Goal: Information Seeking & Learning: Find specific page/section

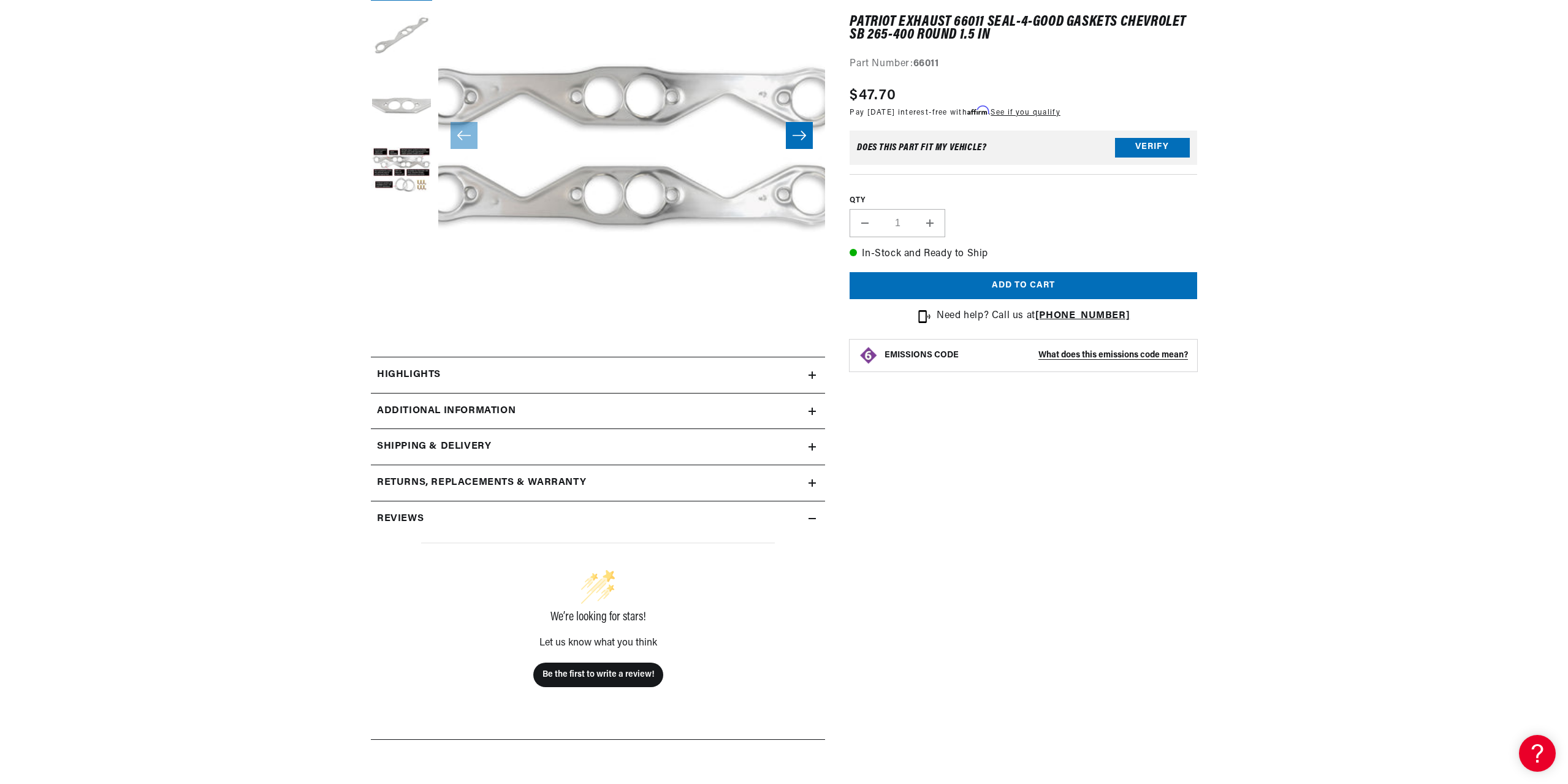
scroll to position [0, 1531]
click at [403, 407] on h2 "Additional Information" at bounding box center [446, 411] width 138 height 16
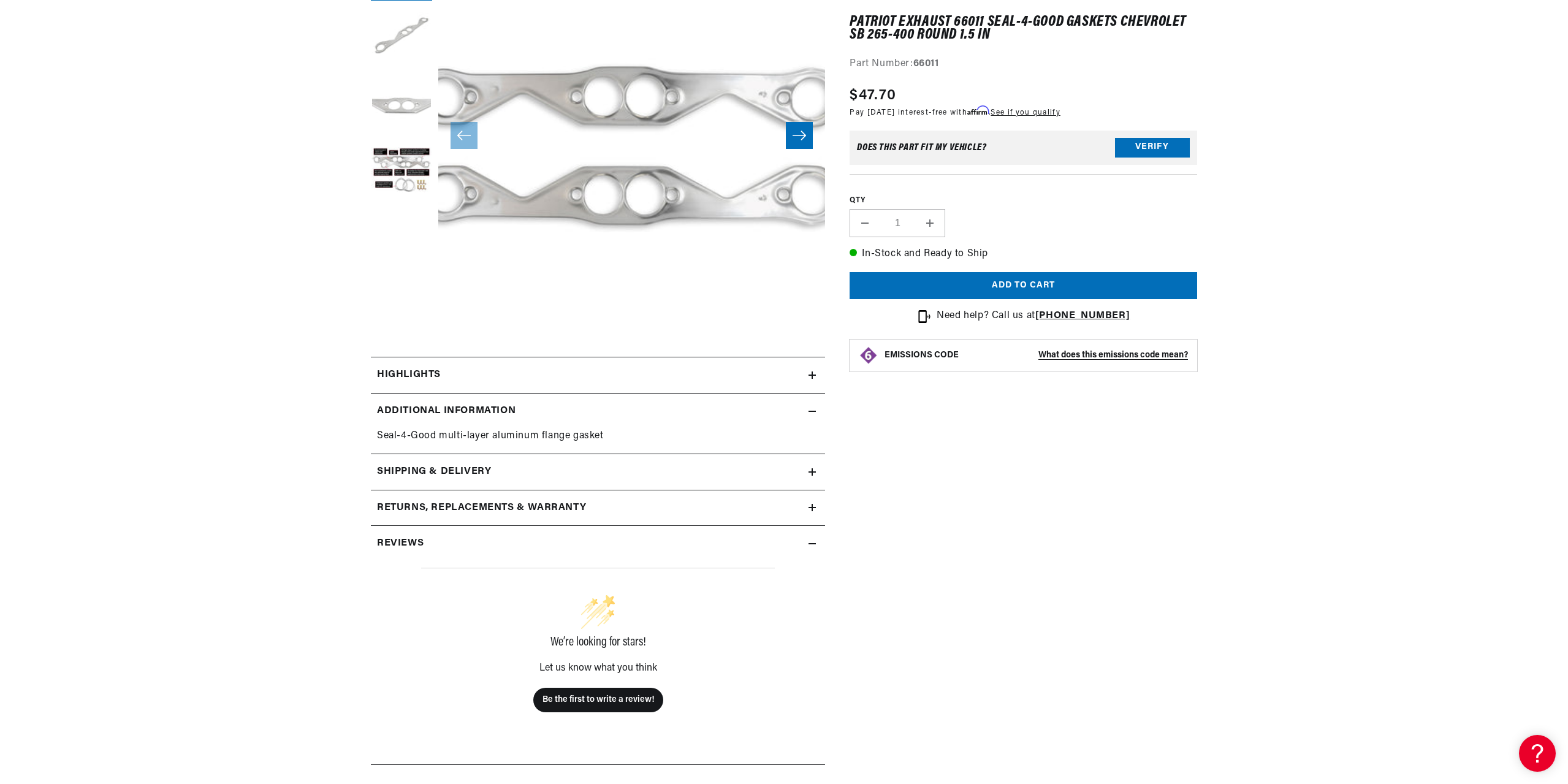
click at [409, 371] on h2 "Highlights" at bounding box center [409, 375] width 64 height 16
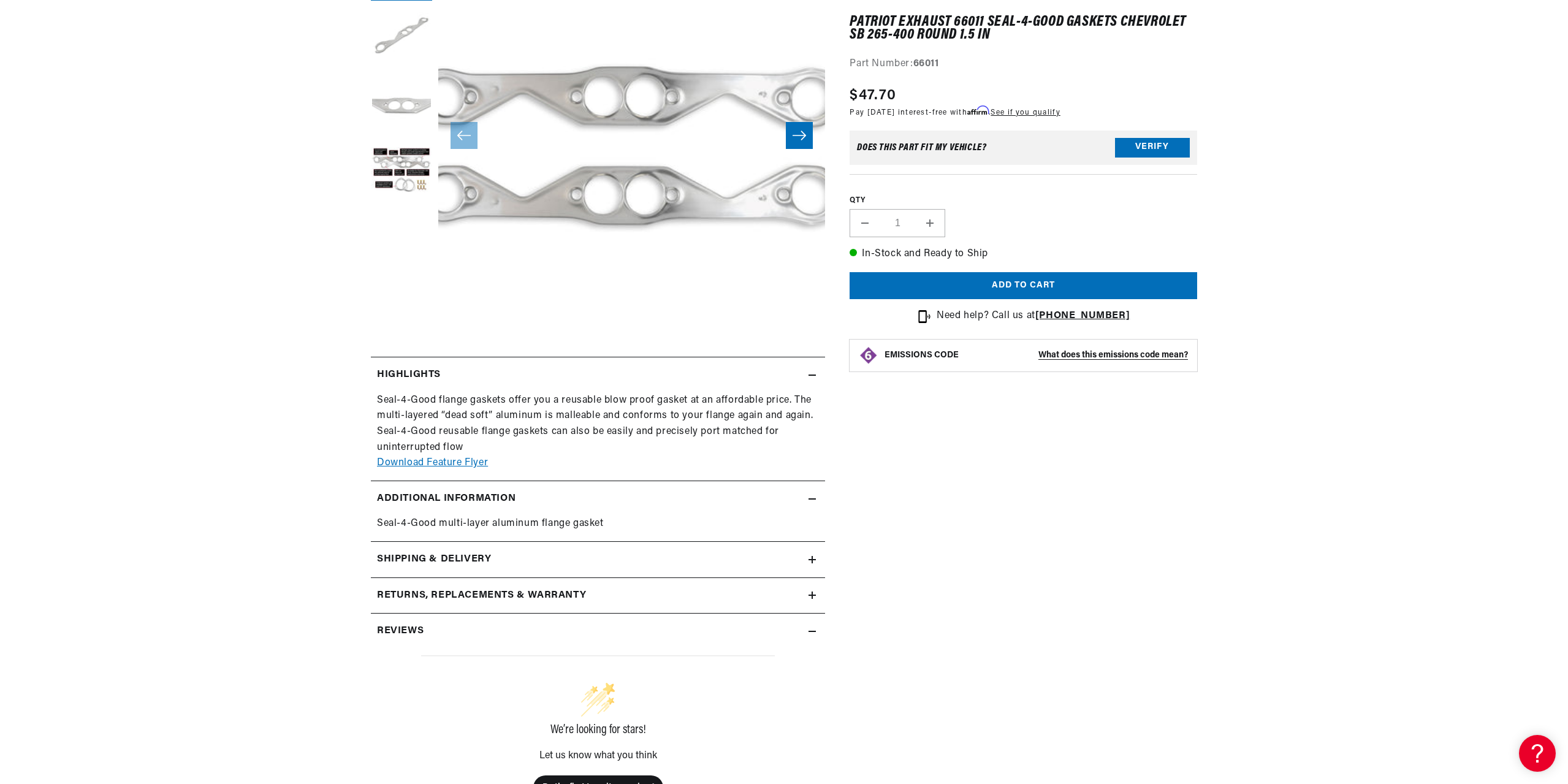
click at [409, 371] on h2 "Highlights" at bounding box center [409, 375] width 64 height 16
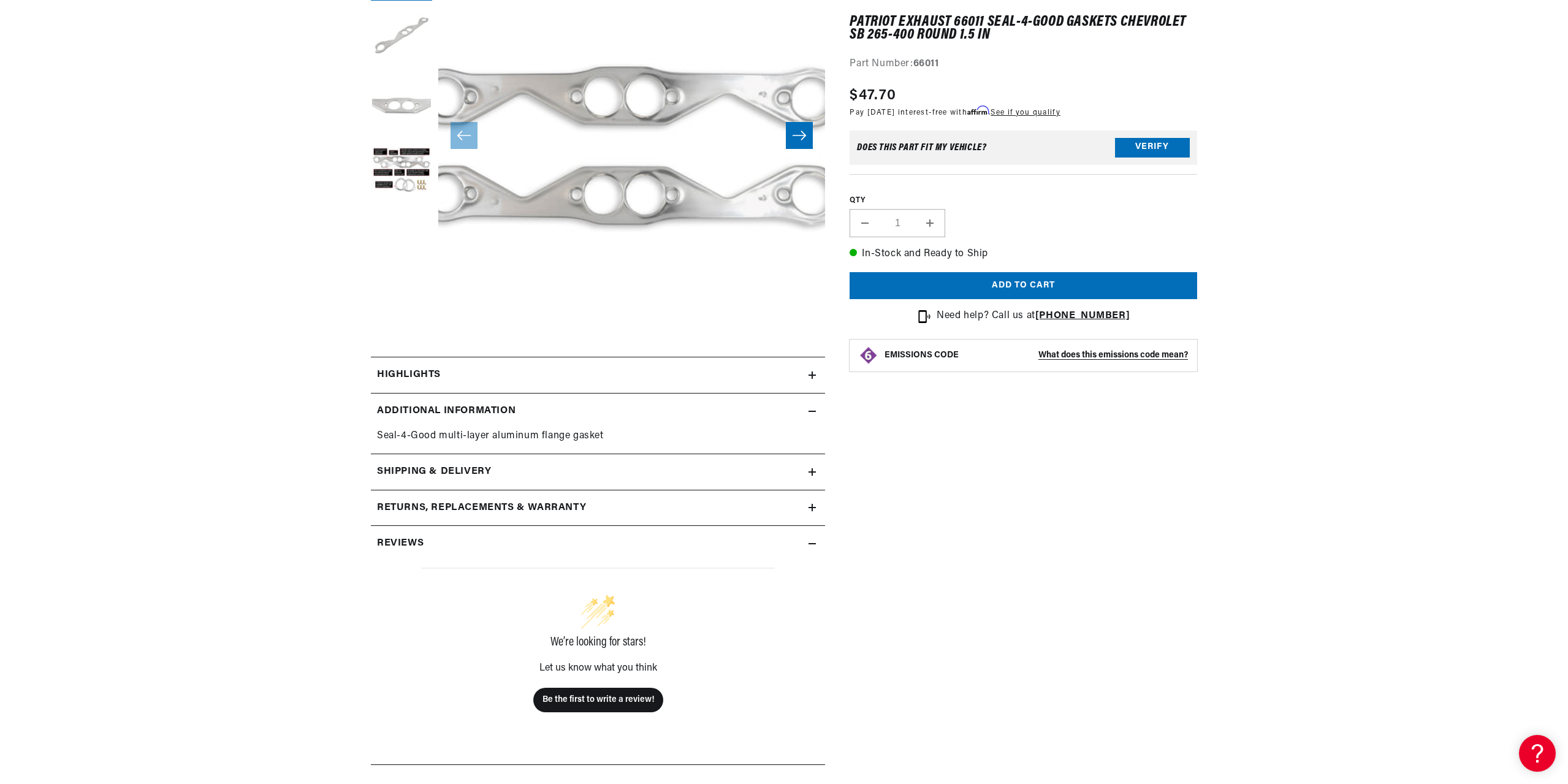
click at [456, 412] on h2 "Additional Information" at bounding box center [446, 411] width 138 height 16
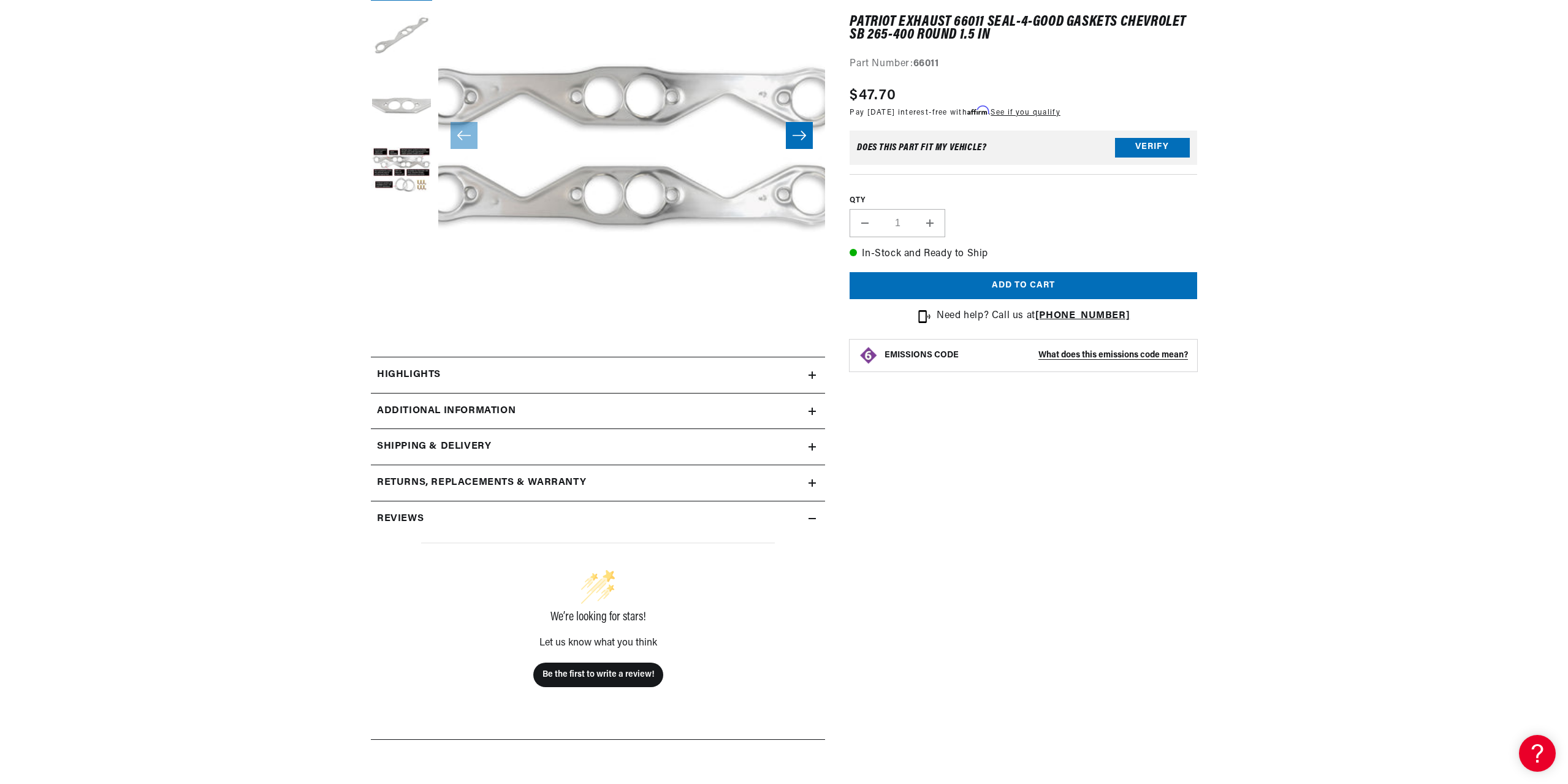
scroll to position [0, 0]
click at [416, 446] on h2 "Shipping & Delivery" at bounding box center [434, 446] width 114 height 16
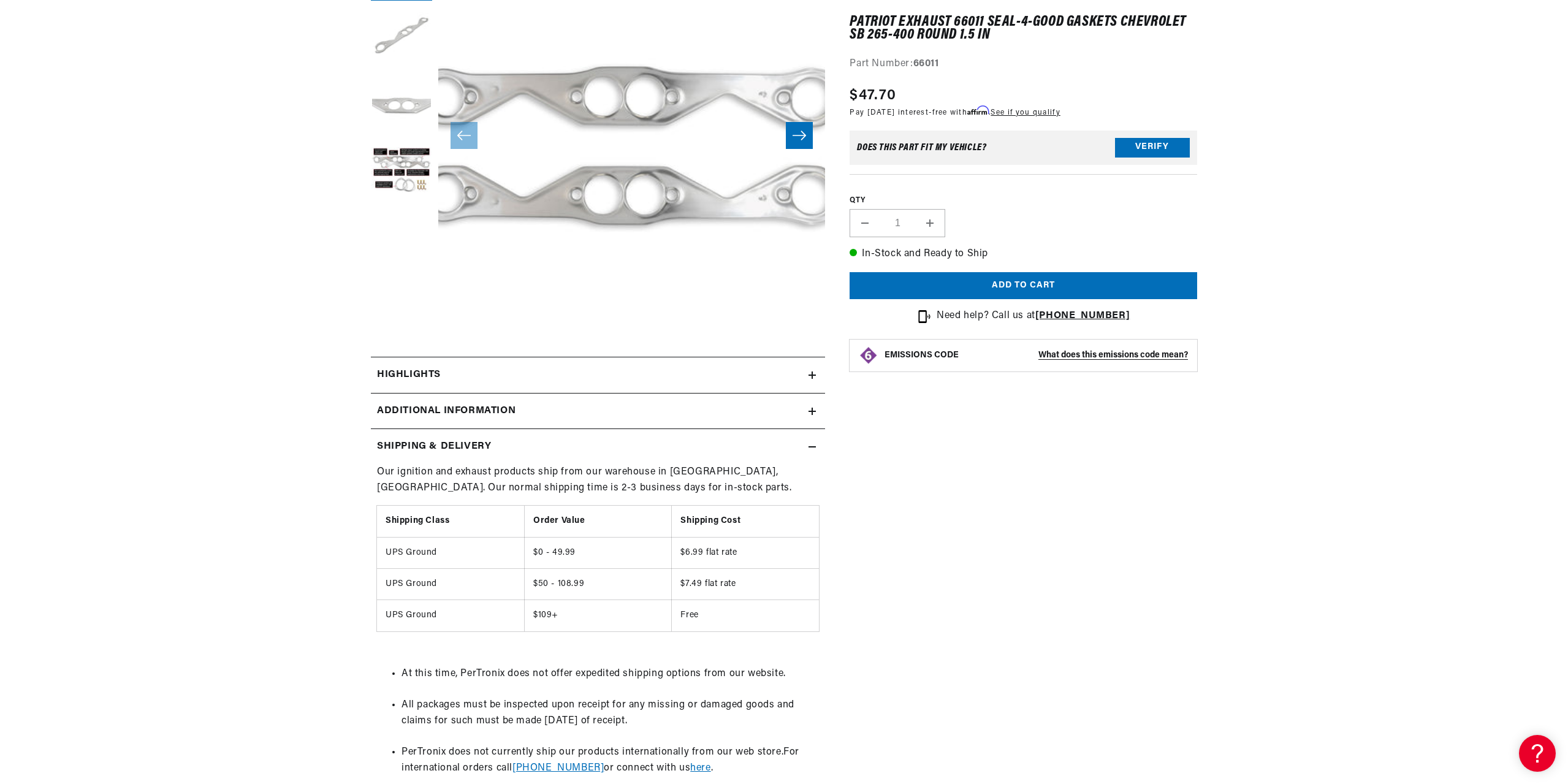
click at [396, 447] on h2 "Shipping & Delivery" at bounding box center [434, 446] width 114 height 16
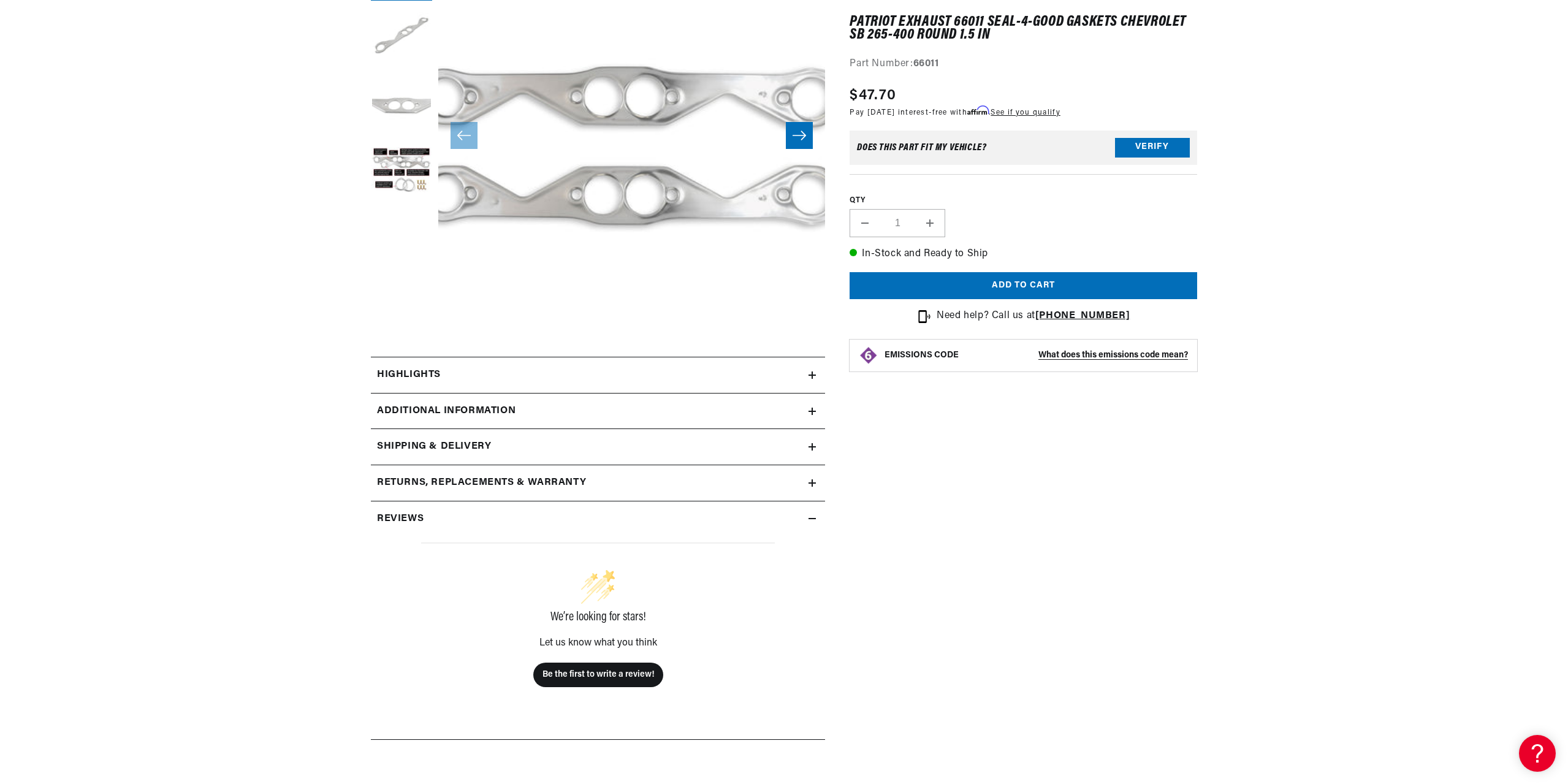
click at [417, 474] on summary "Returns, Replacements & Warranty" at bounding box center [597, 482] width 454 height 35
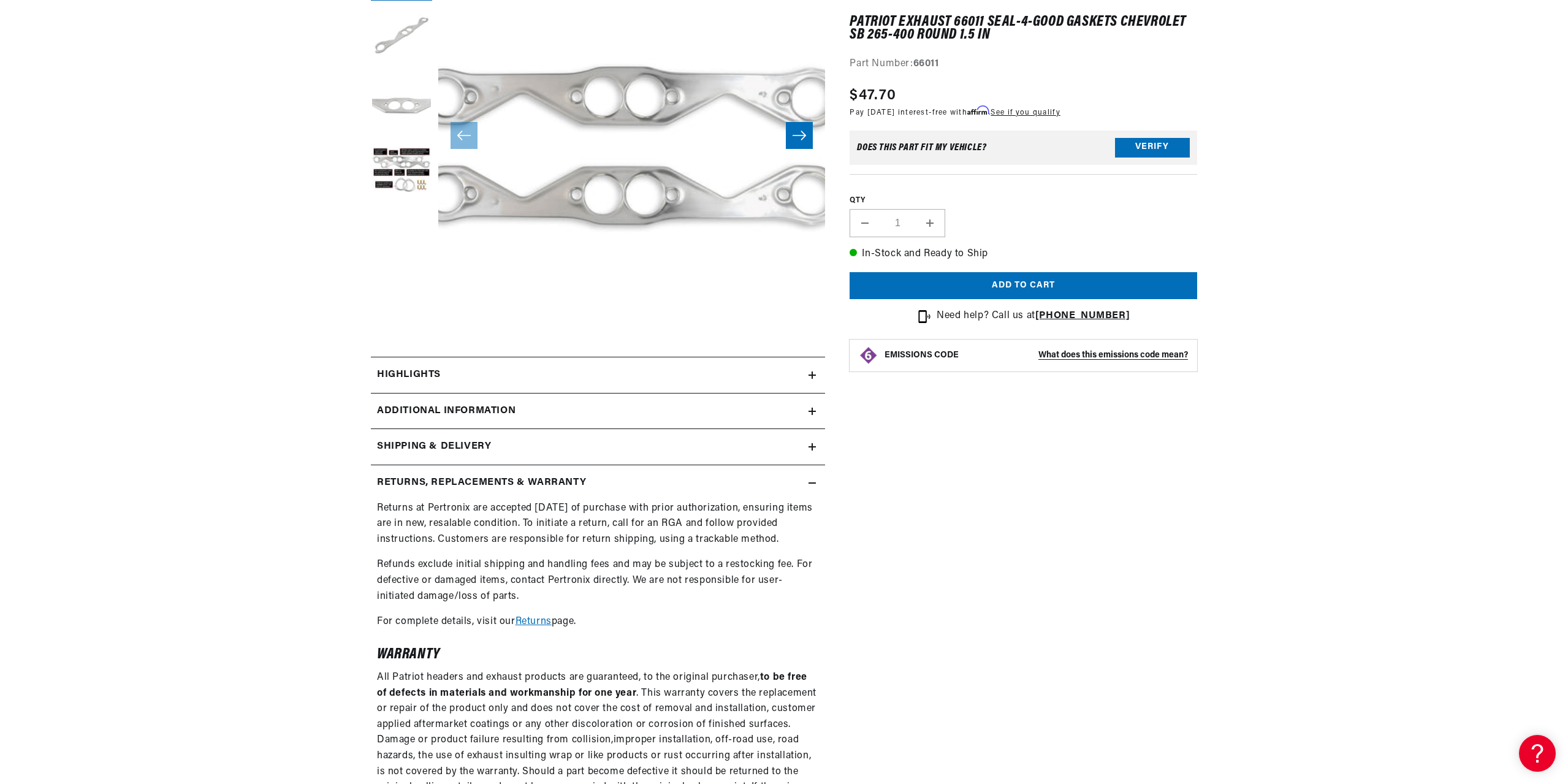
scroll to position [0, 765]
click at [424, 493] on summary "Returns, Replacements & Warranty" at bounding box center [597, 482] width 454 height 35
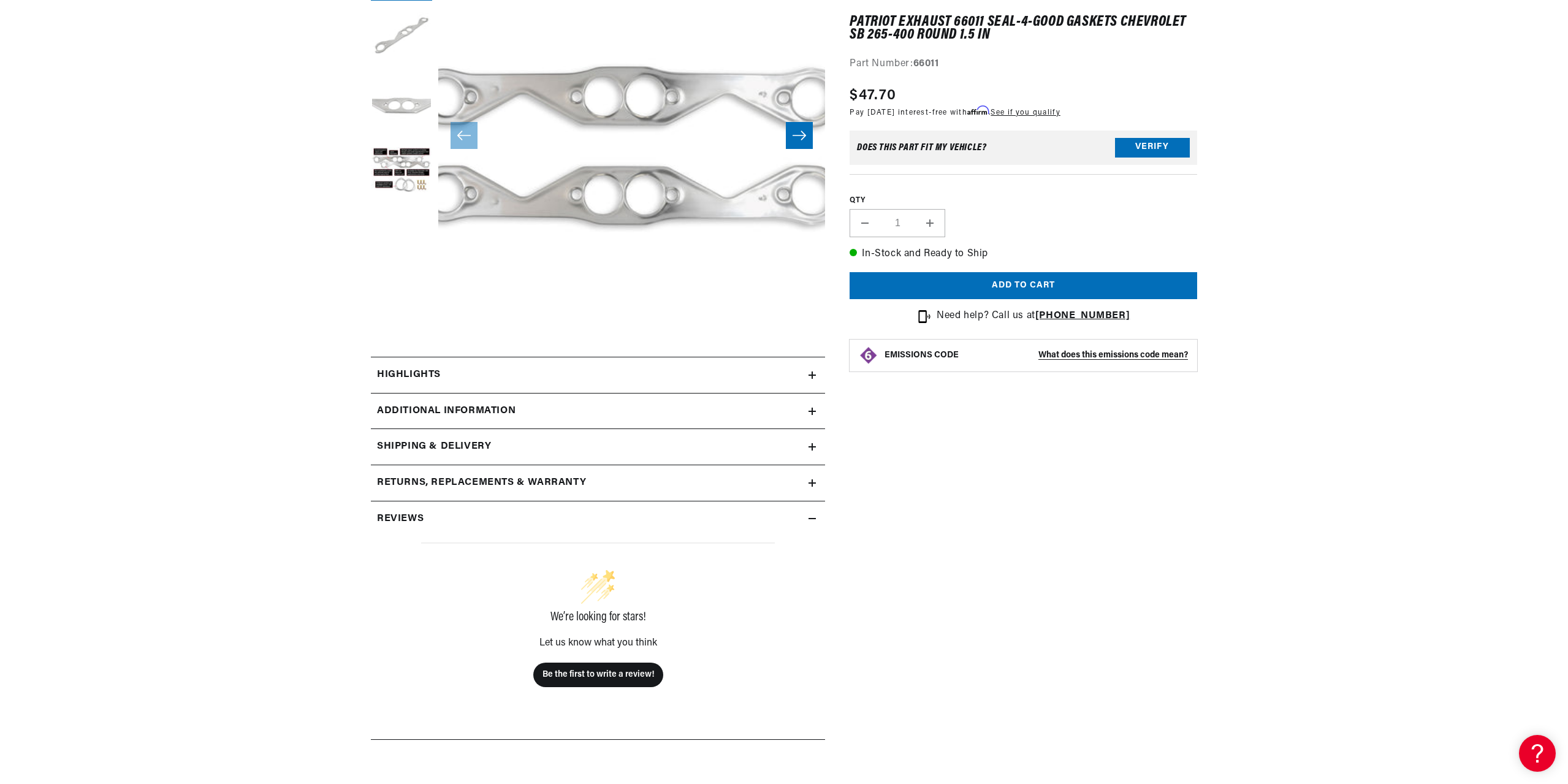
click at [399, 516] on h2 "Reviews" at bounding box center [400, 519] width 47 height 16
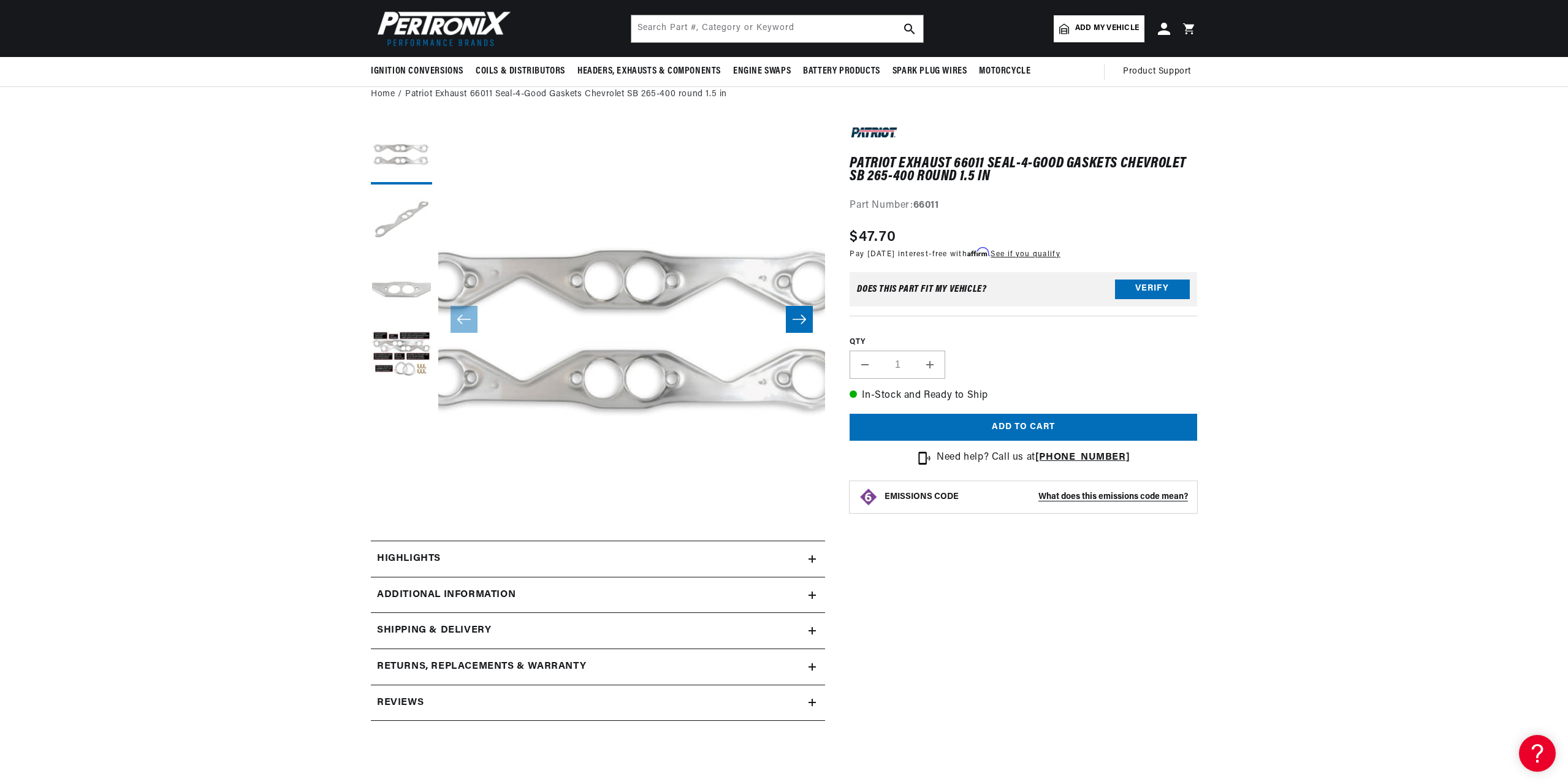
scroll to position [0, 1531]
click at [396, 351] on button "Load image 4 in gallery view" at bounding box center [401, 356] width 61 height 61
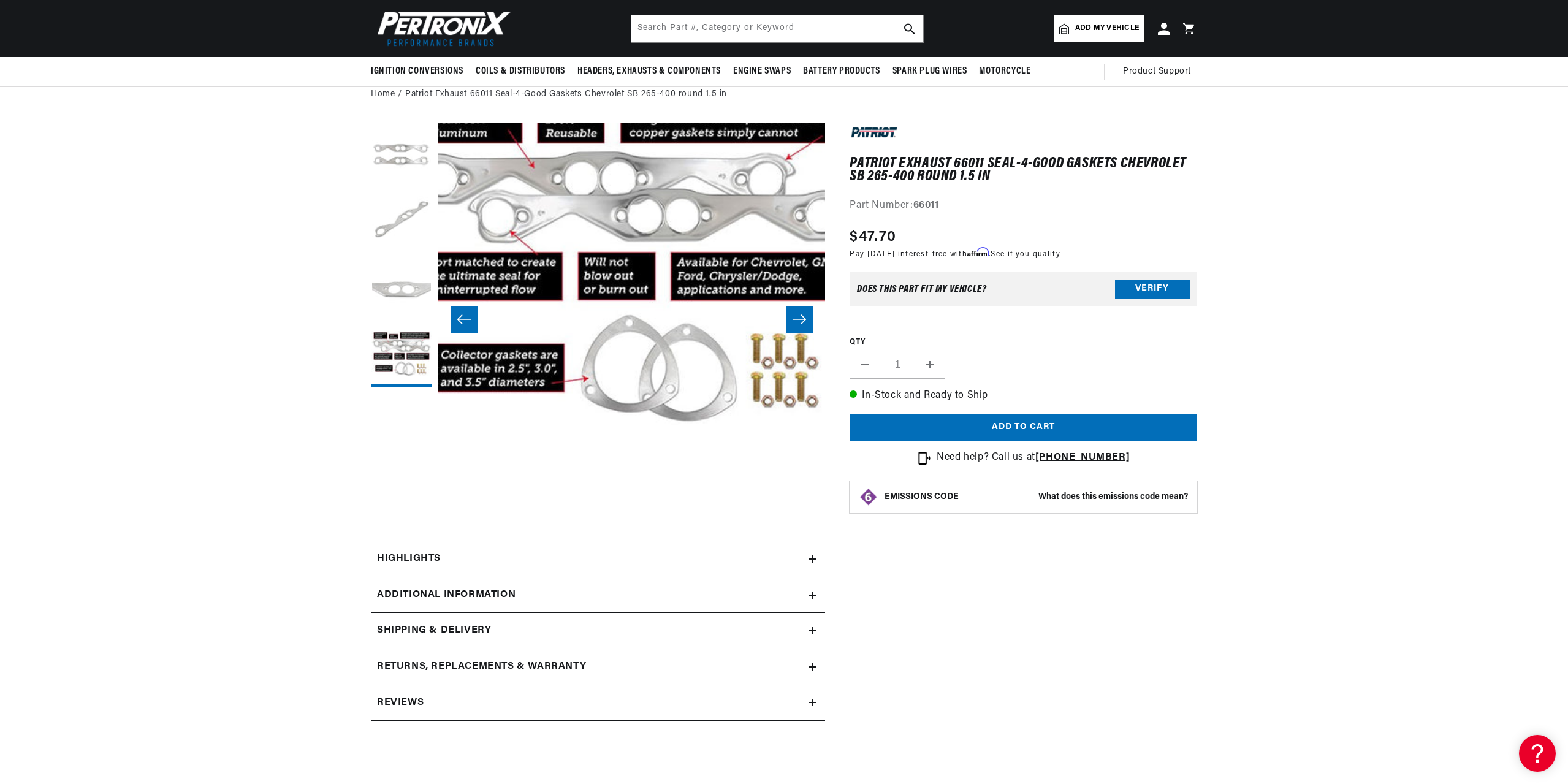
scroll to position [0, 0]
click at [724, 35] on input "text" at bounding box center [777, 29] width 292 height 27
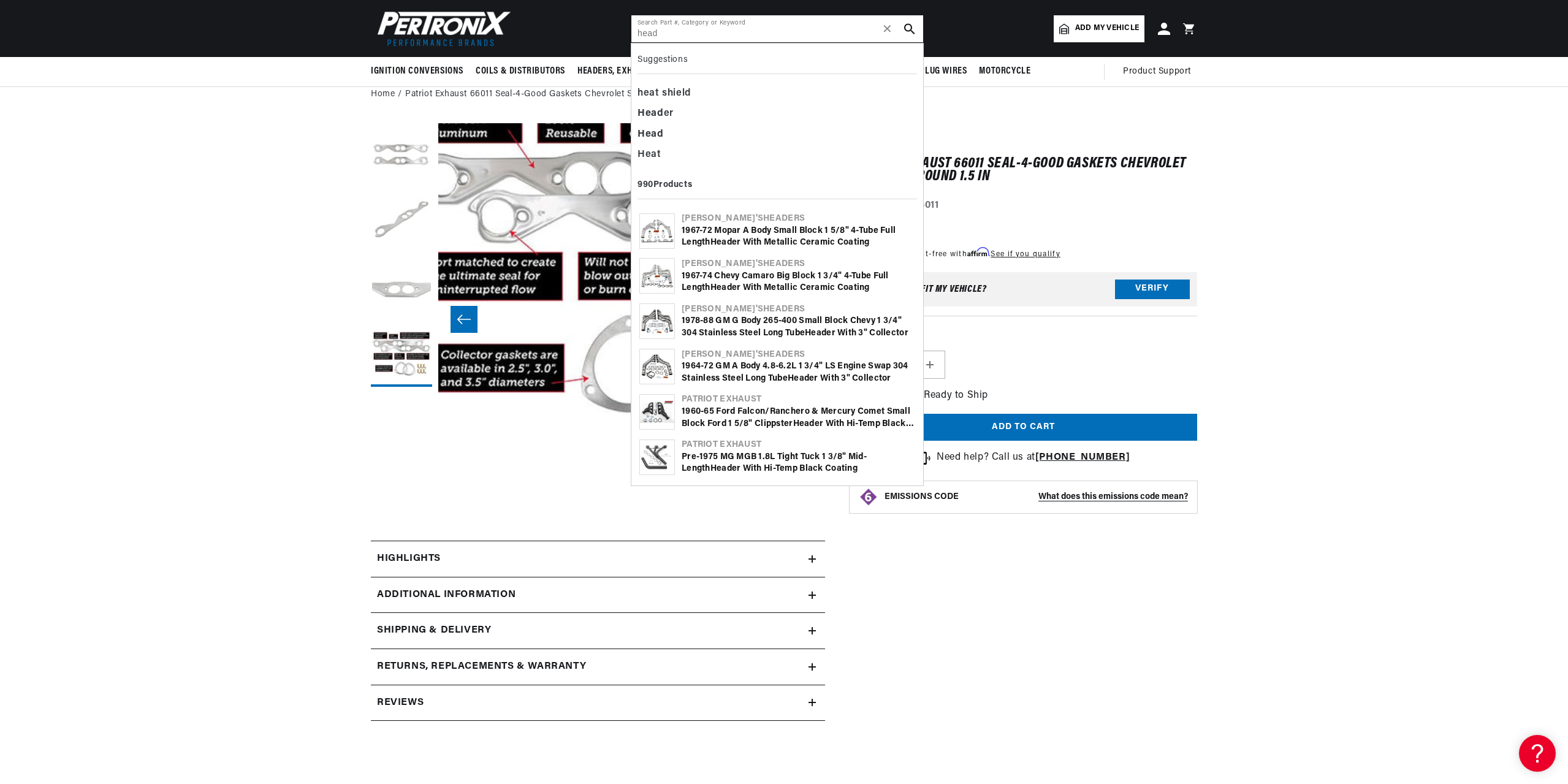
scroll to position [0, 765]
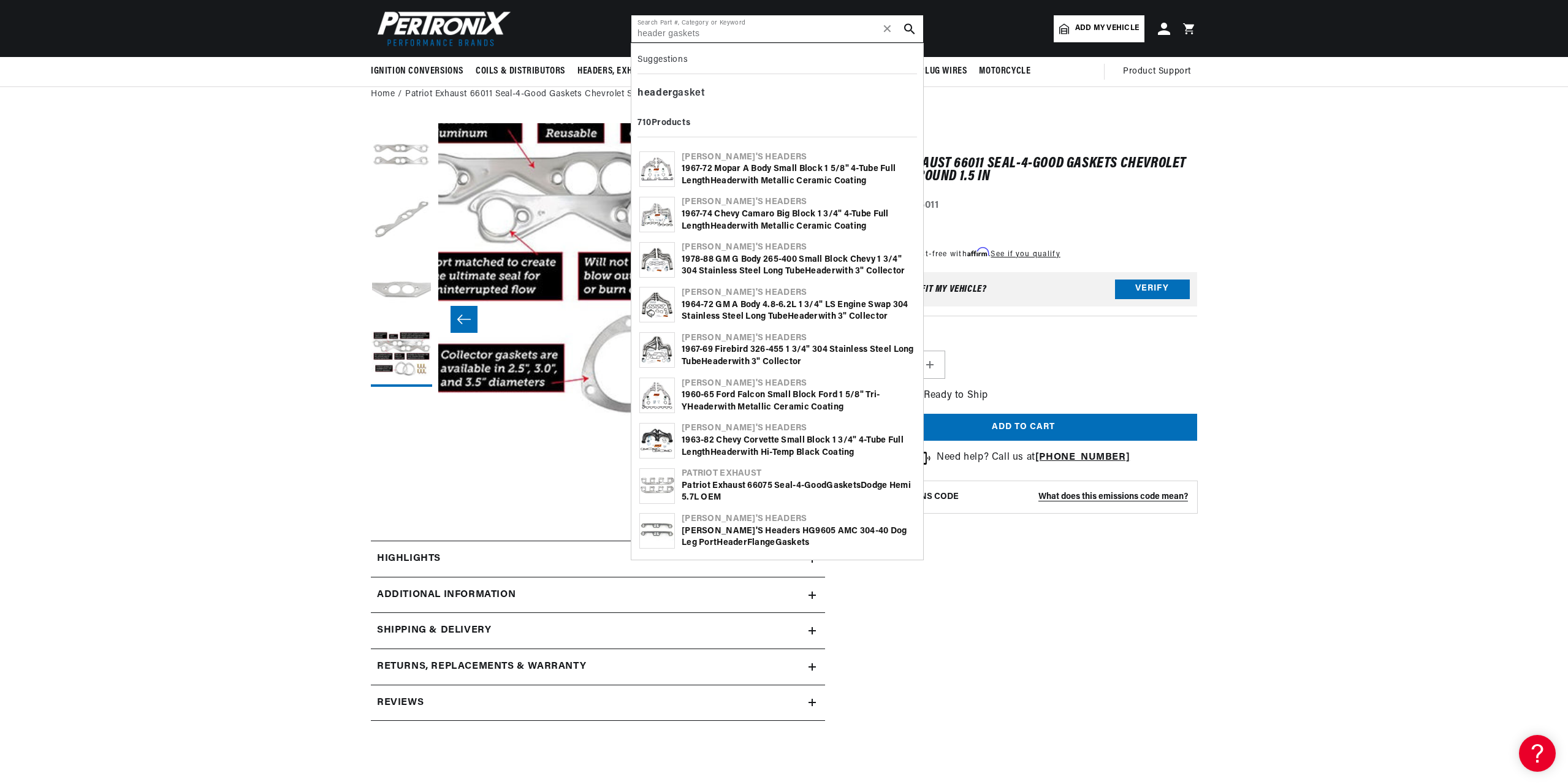
type input "header gaskets"
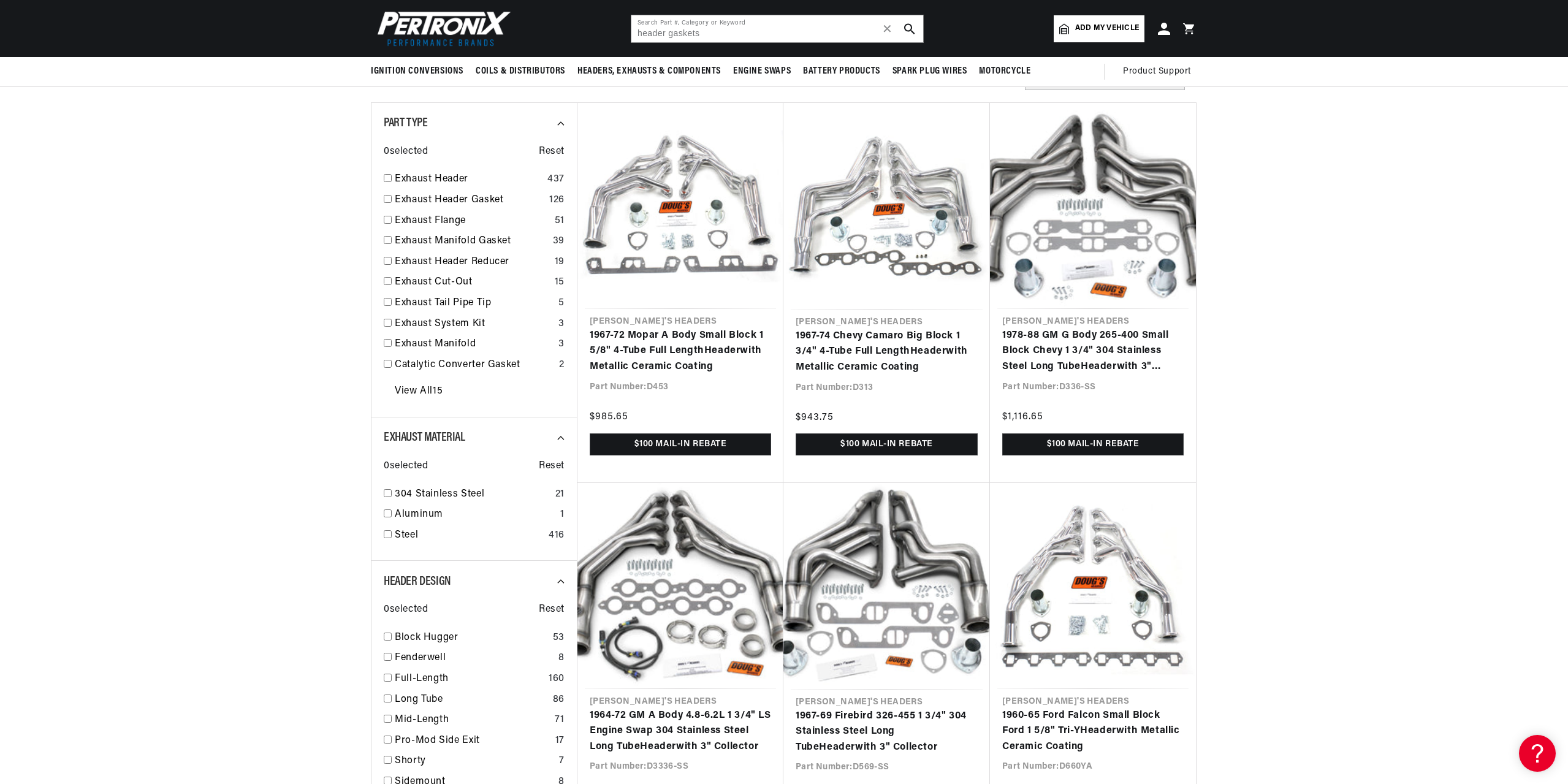
scroll to position [123, 0]
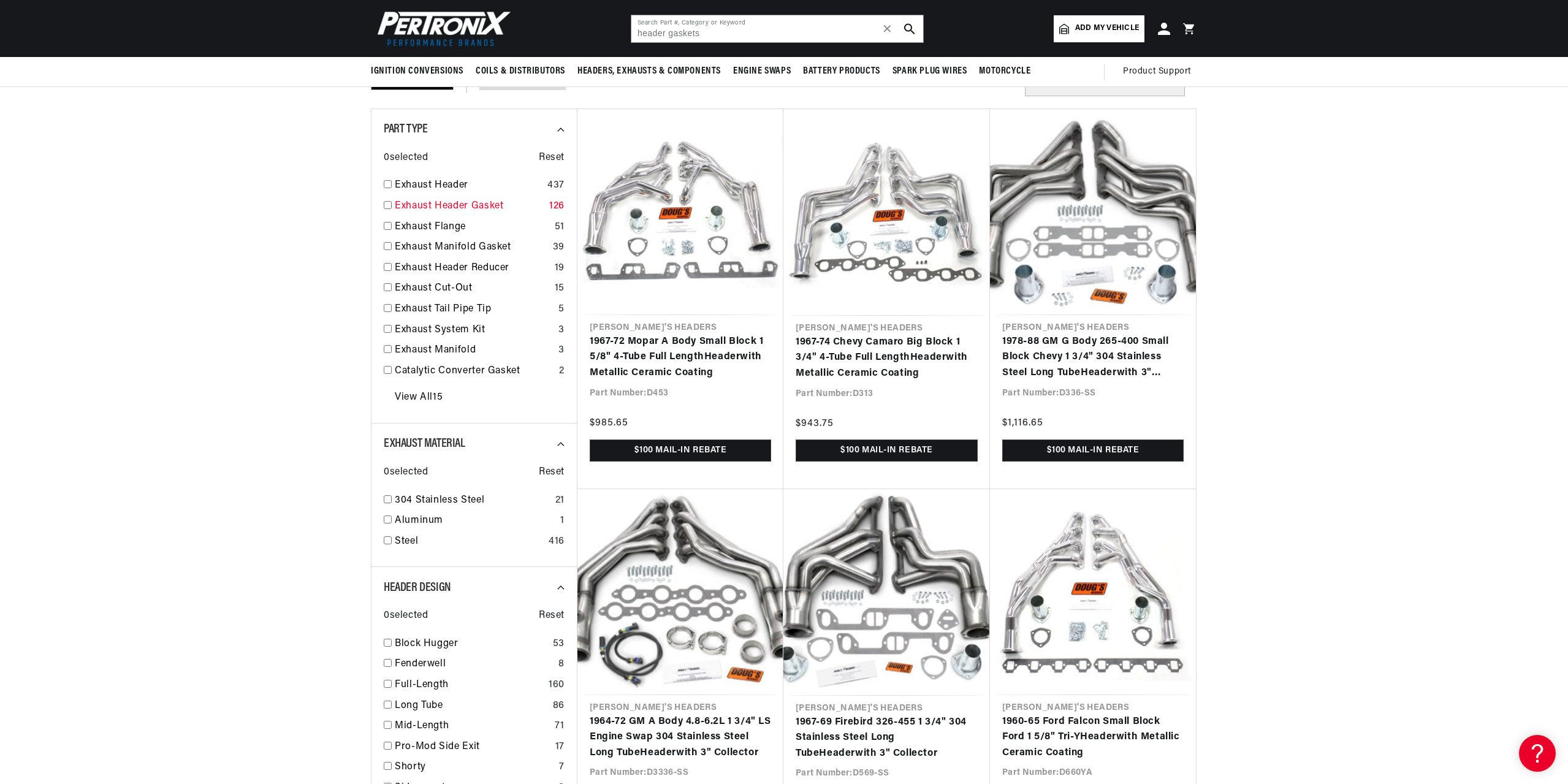
click at [388, 205] on input "checkbox" at bounding box center [388, 205] width 8 height 8
checkbox input "false"
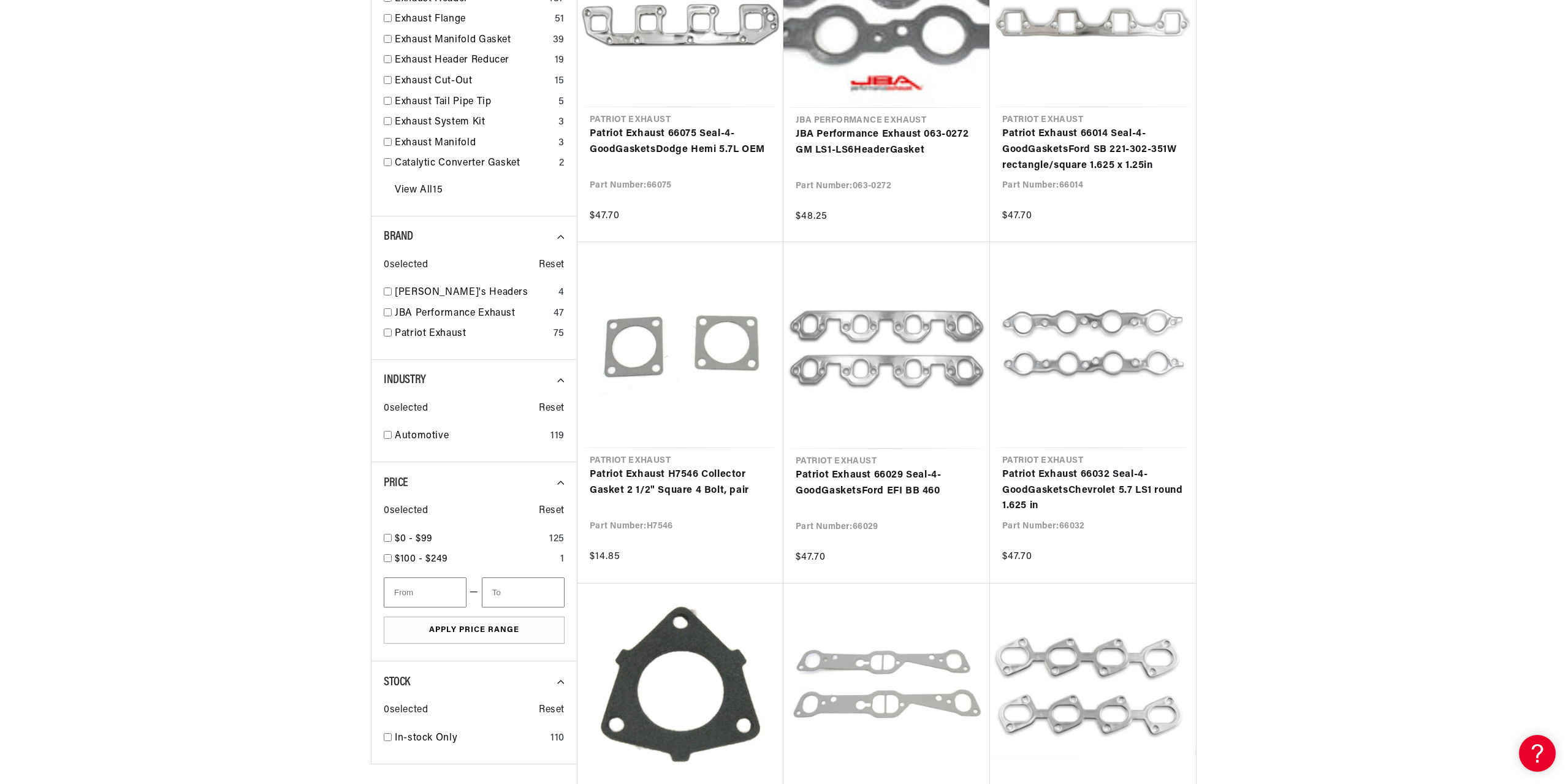
scroll to position [306, 0]
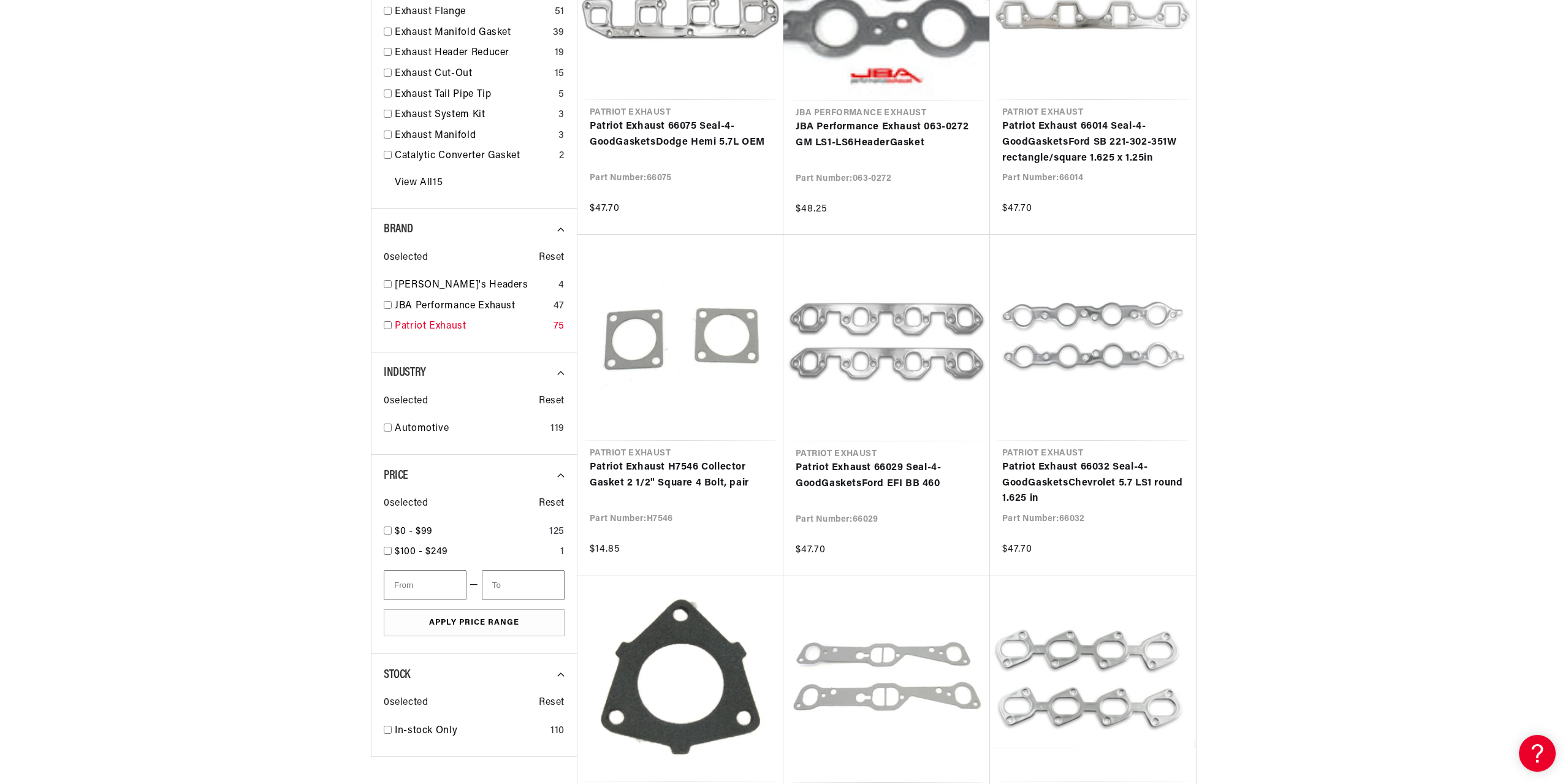
click at [388, 324] on input "checkbox" at bounding box center [388, 325] width 8 height 8
checkbox input "true"
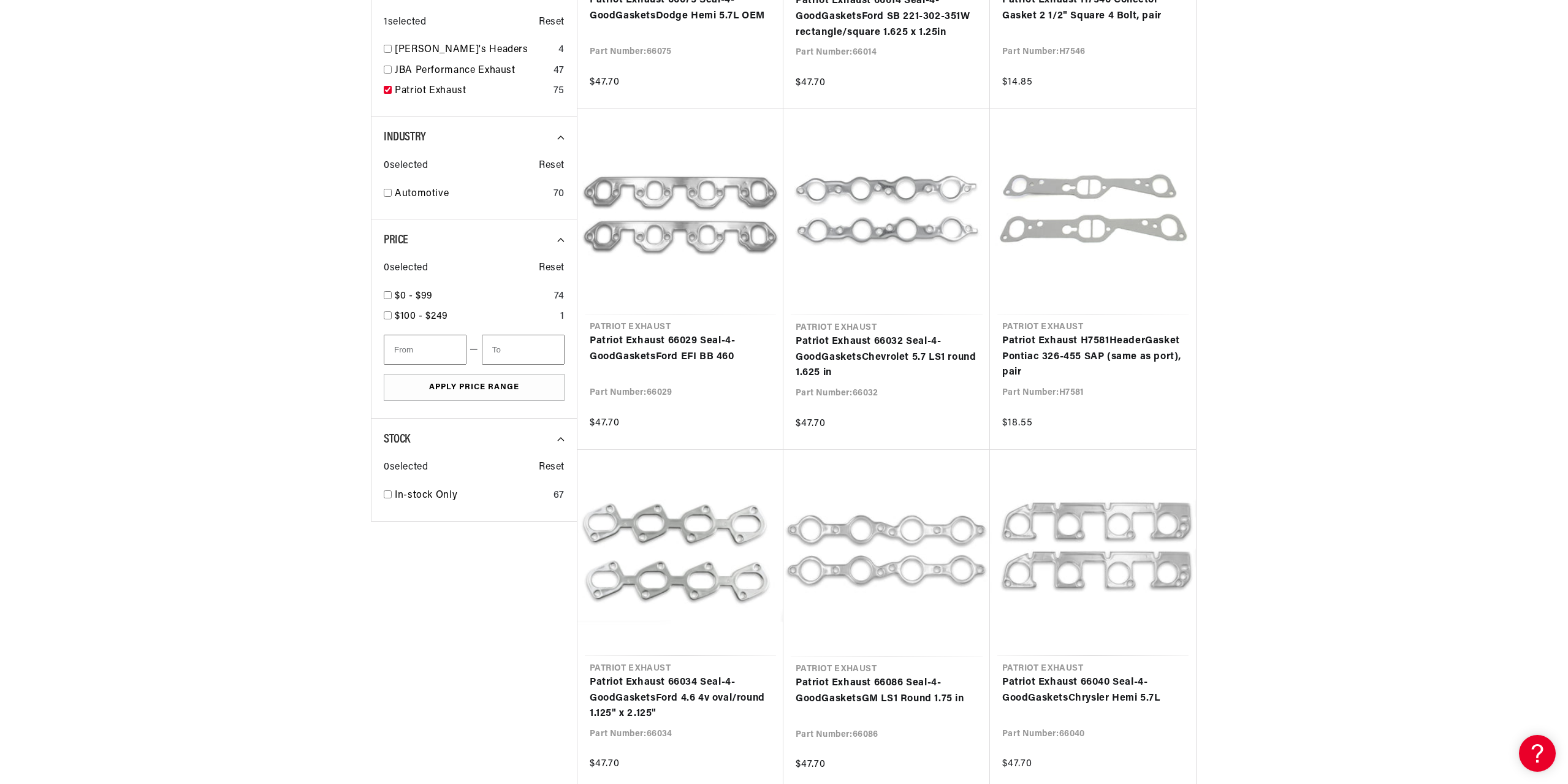
scroll to position [552, 0]
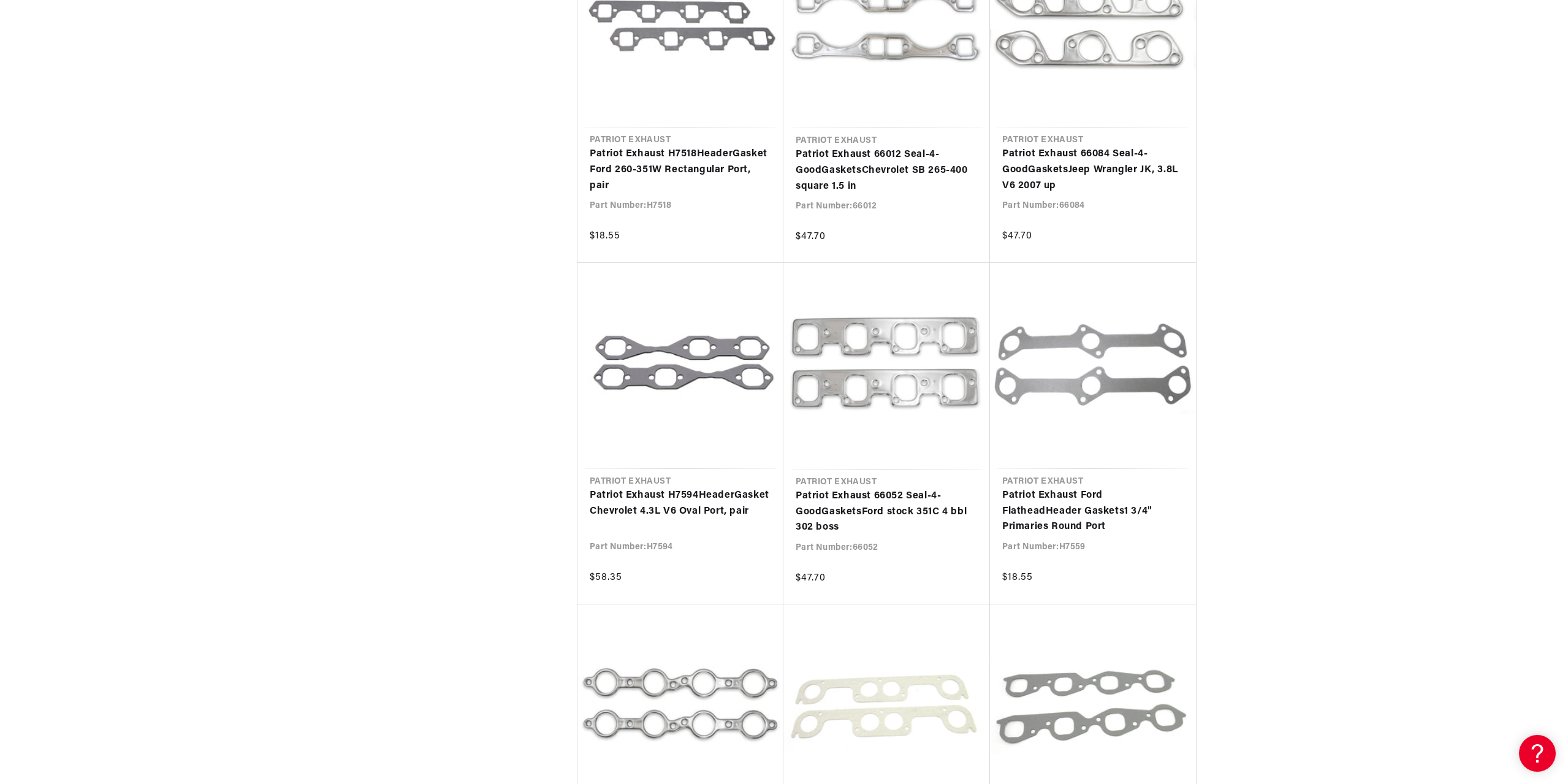
scroll to position [3371, 0]
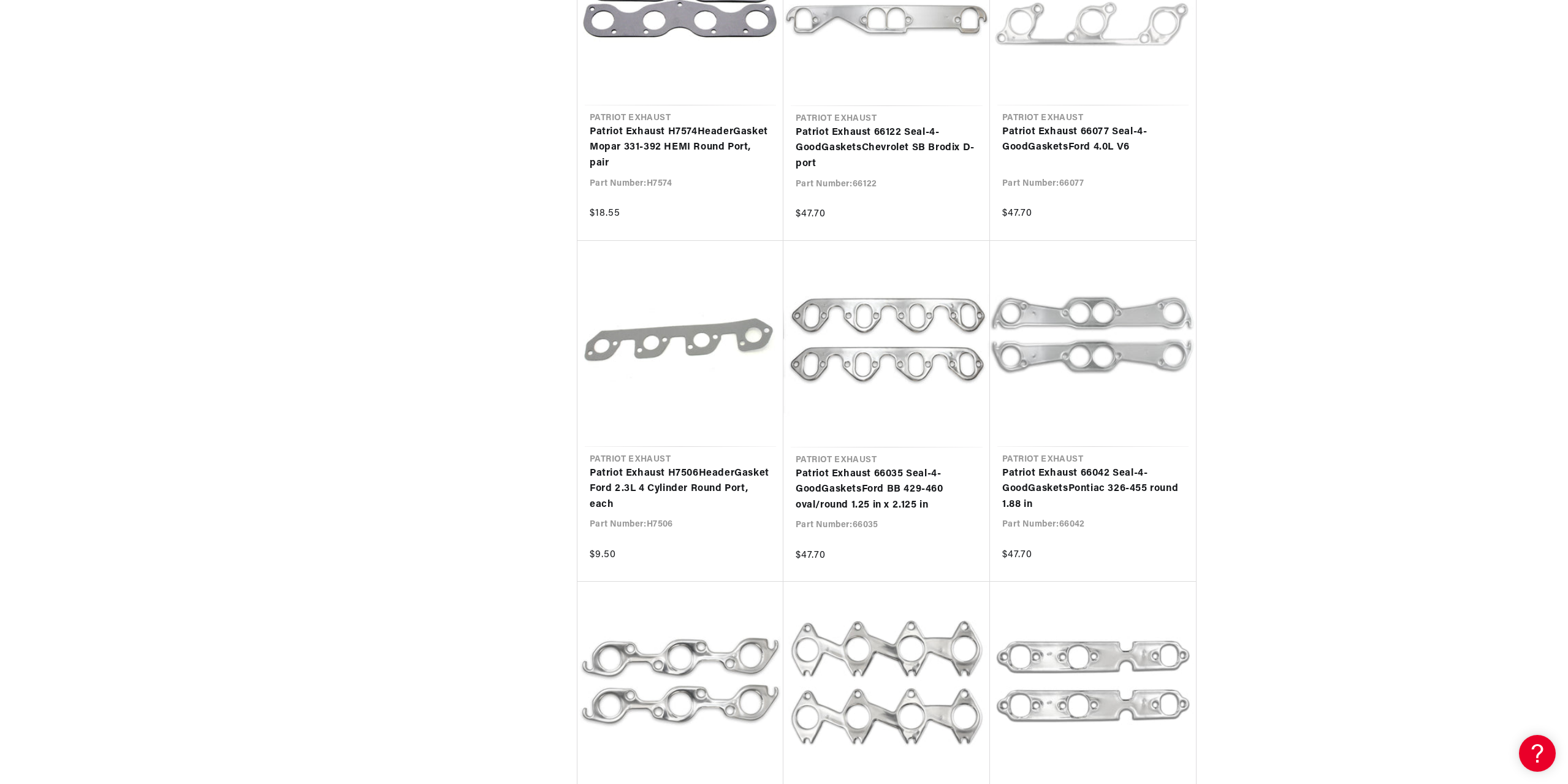
scroll to position [0, 765]
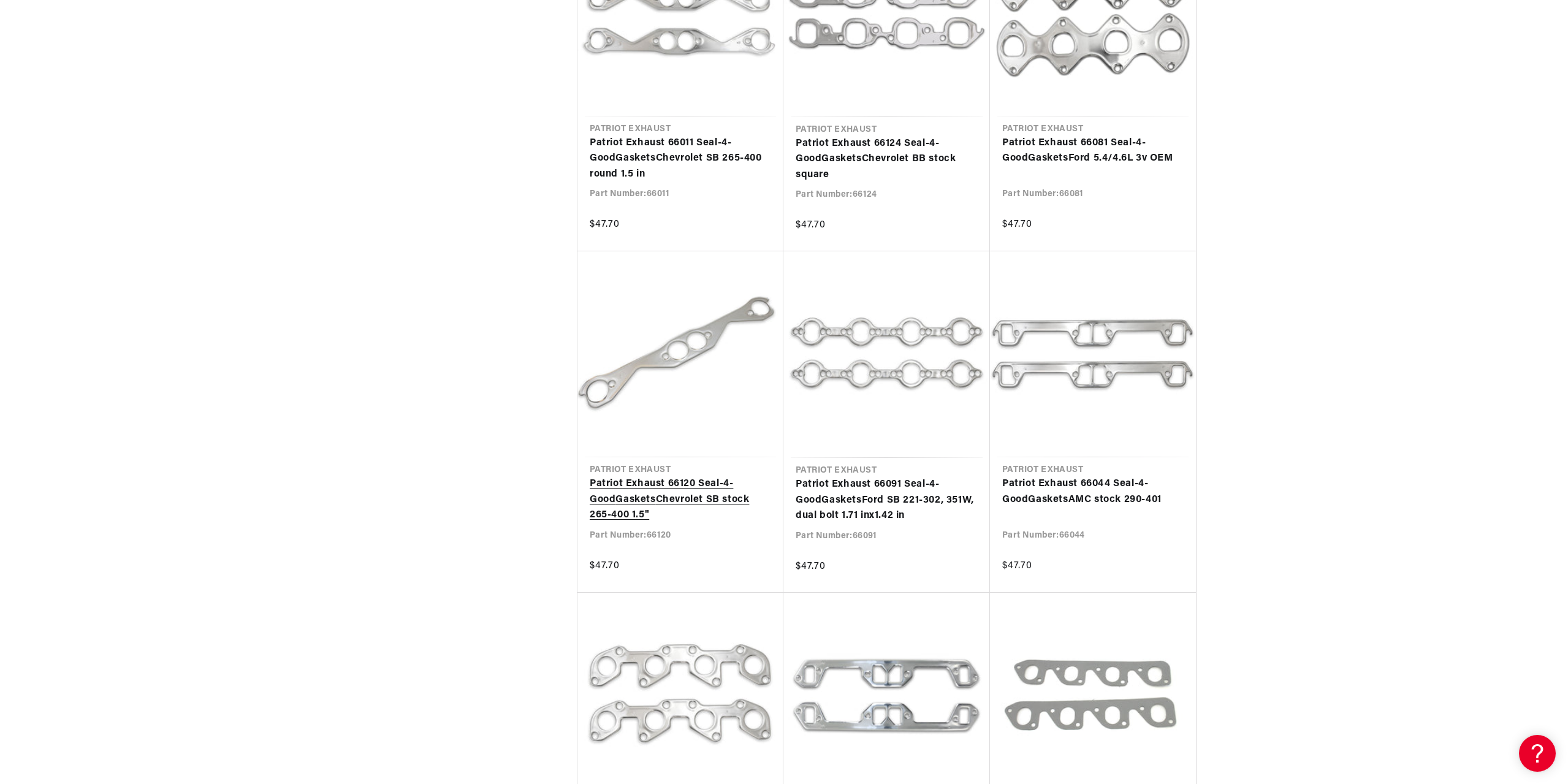
click at [663, 492] on link "Patriot Exhaust 66120 Seal-4-Good Gaskets Chevrolet SB stock 265-400 1.5"" at bounding box center [680, 499] width 181 height 47
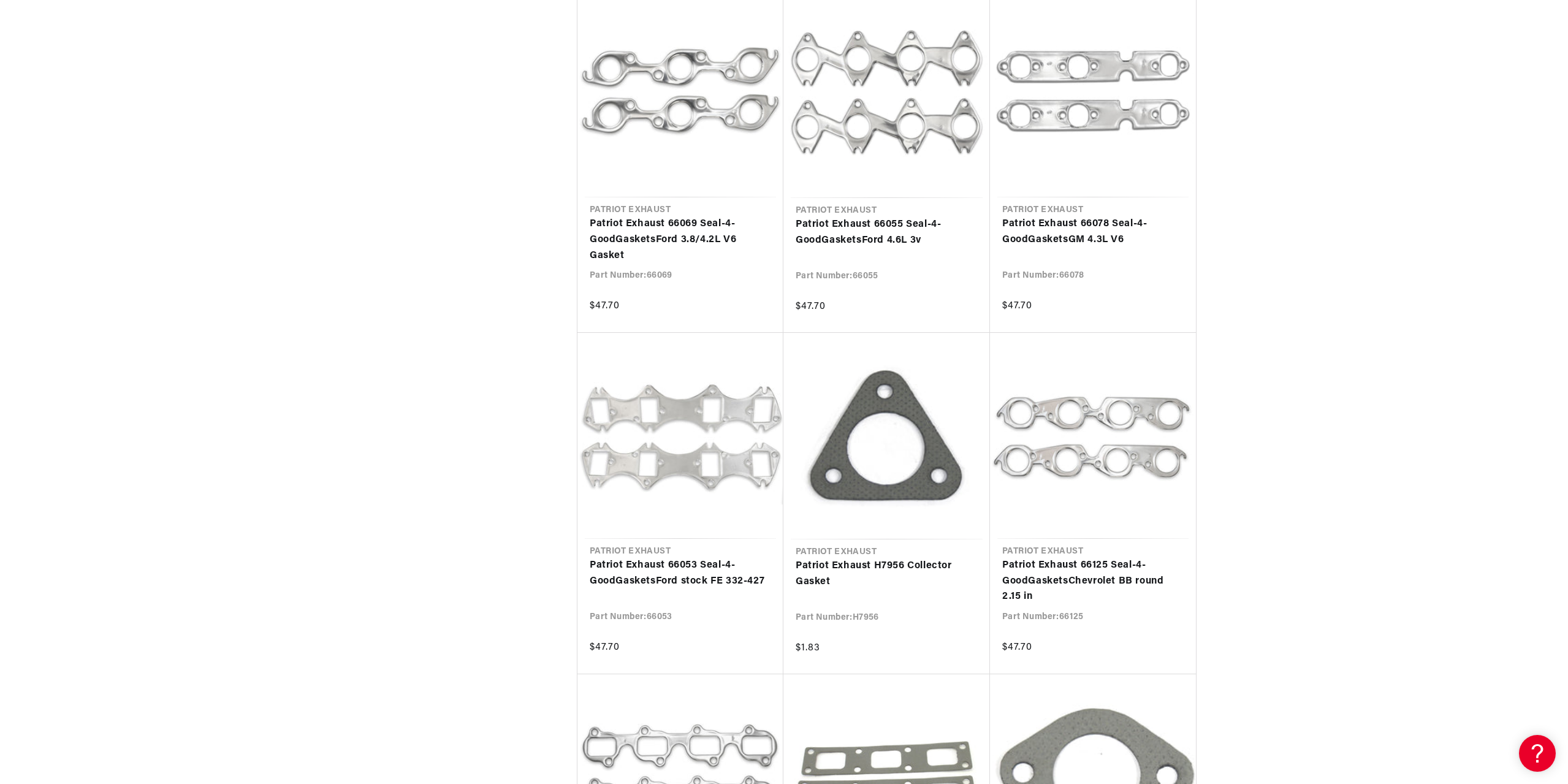
scroll to position [0, 765]
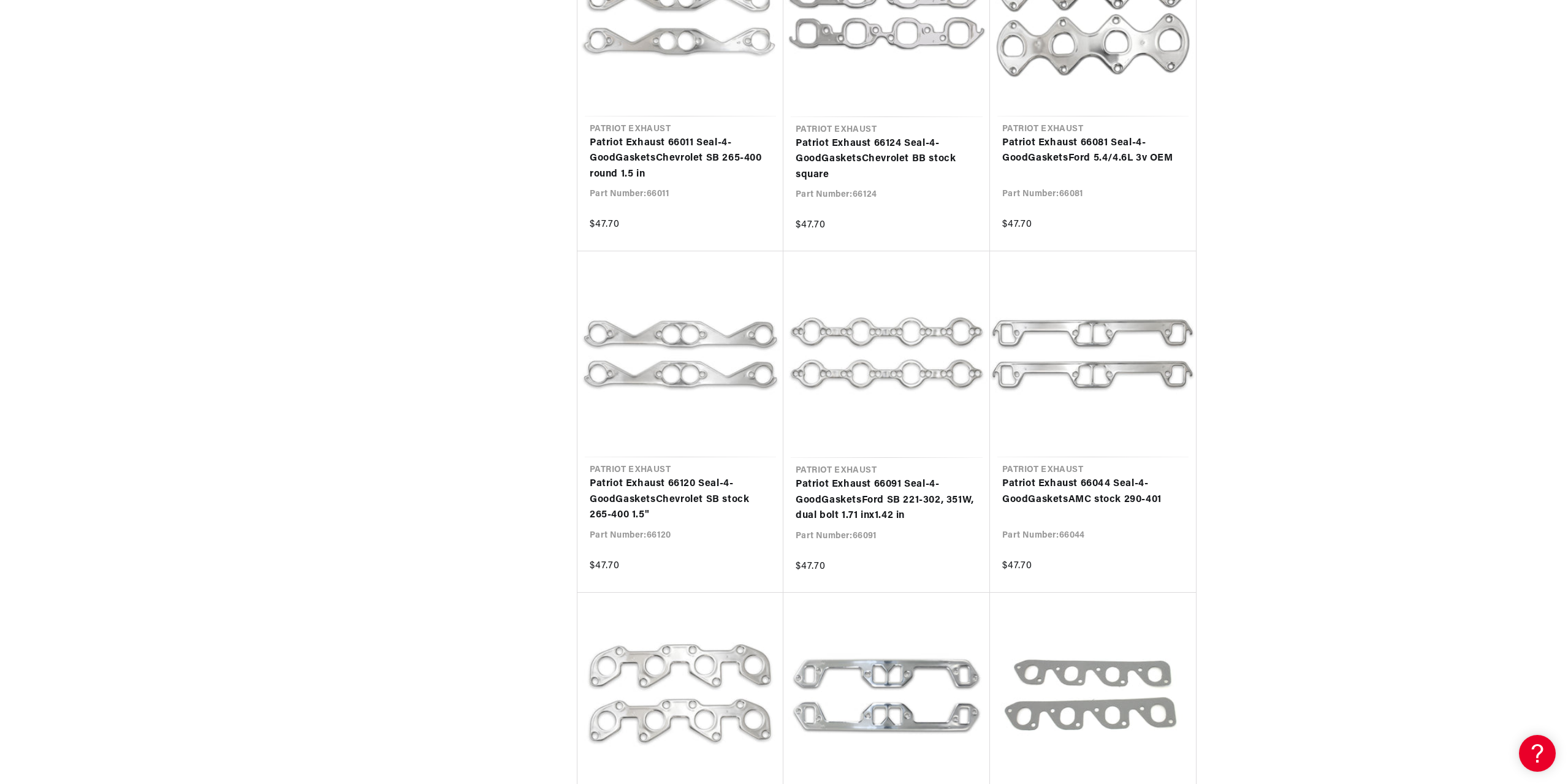
scroll to position [0, 765]
click at [664, 496] on link "Patriot Exhaust 66120 Seal-4-Good Gaskets Chevrolet SB stock 265-400 1.5"" at bounding box center [680, 499] width 181 height 47
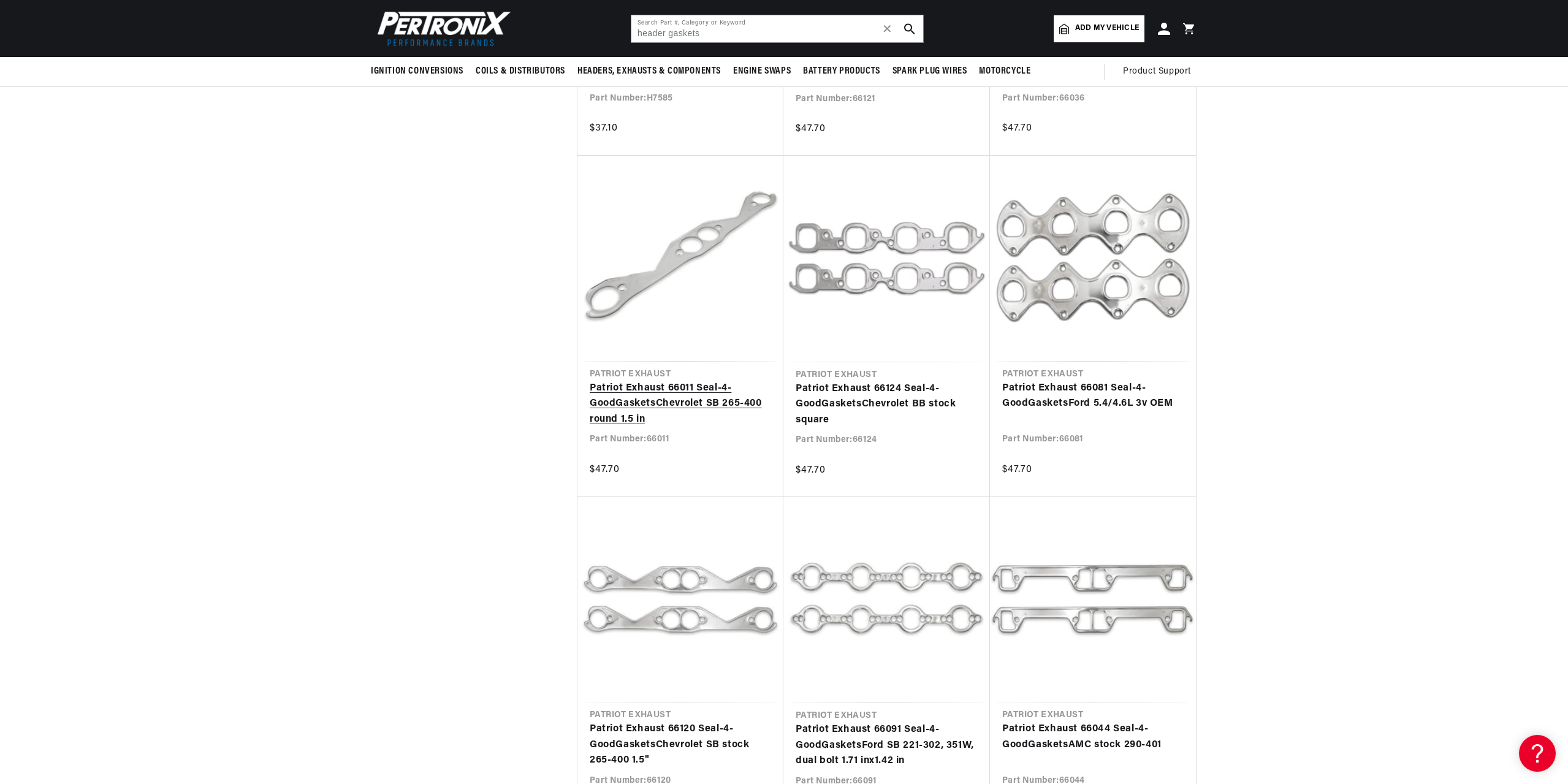
click at [663, 387] on link "Patriot Exhaust 66011 Seal-4-Good Gaskets Chevrolet SB 265-400 round 1.5 in" at bounding box center [680, 404] width 181 height 47
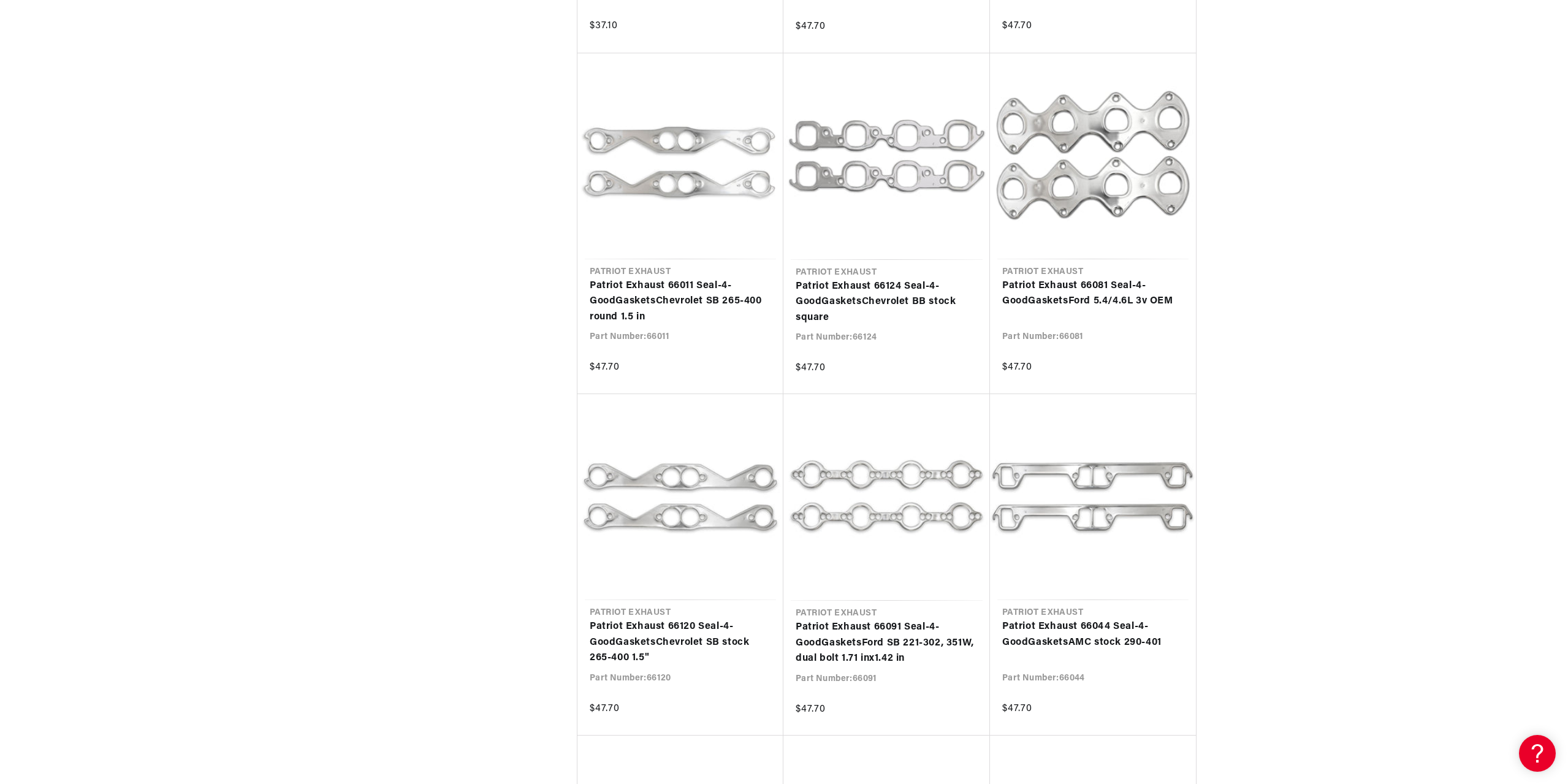
scroll to position [1594, 0]
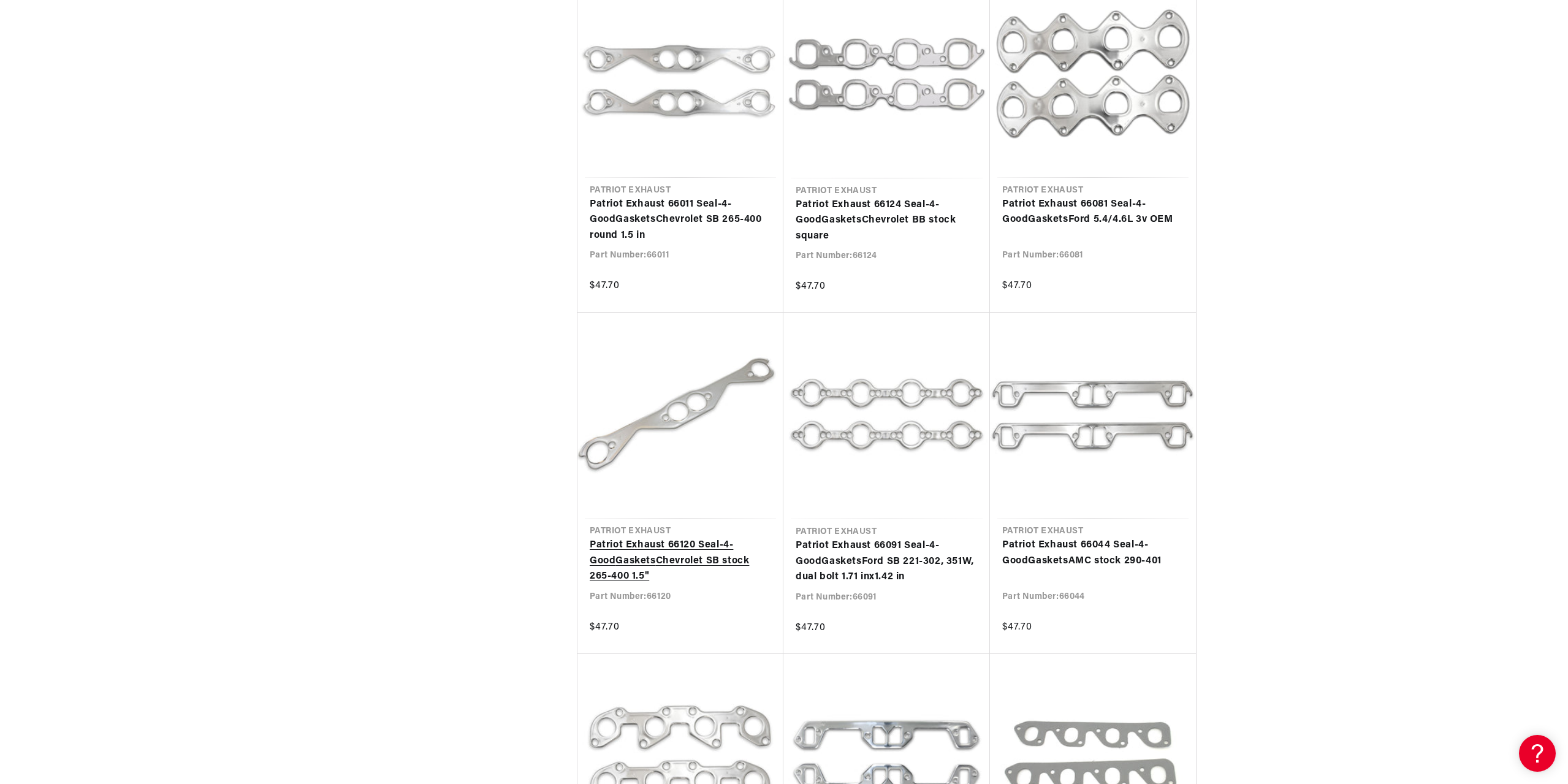
click at [657, 553] on link "Patriot Exhaust 66120 Seal-4-Good Gaskets Chevrolet SB stock 265-400 1.5"" at bounding box center [680, 561] width 181 height 47
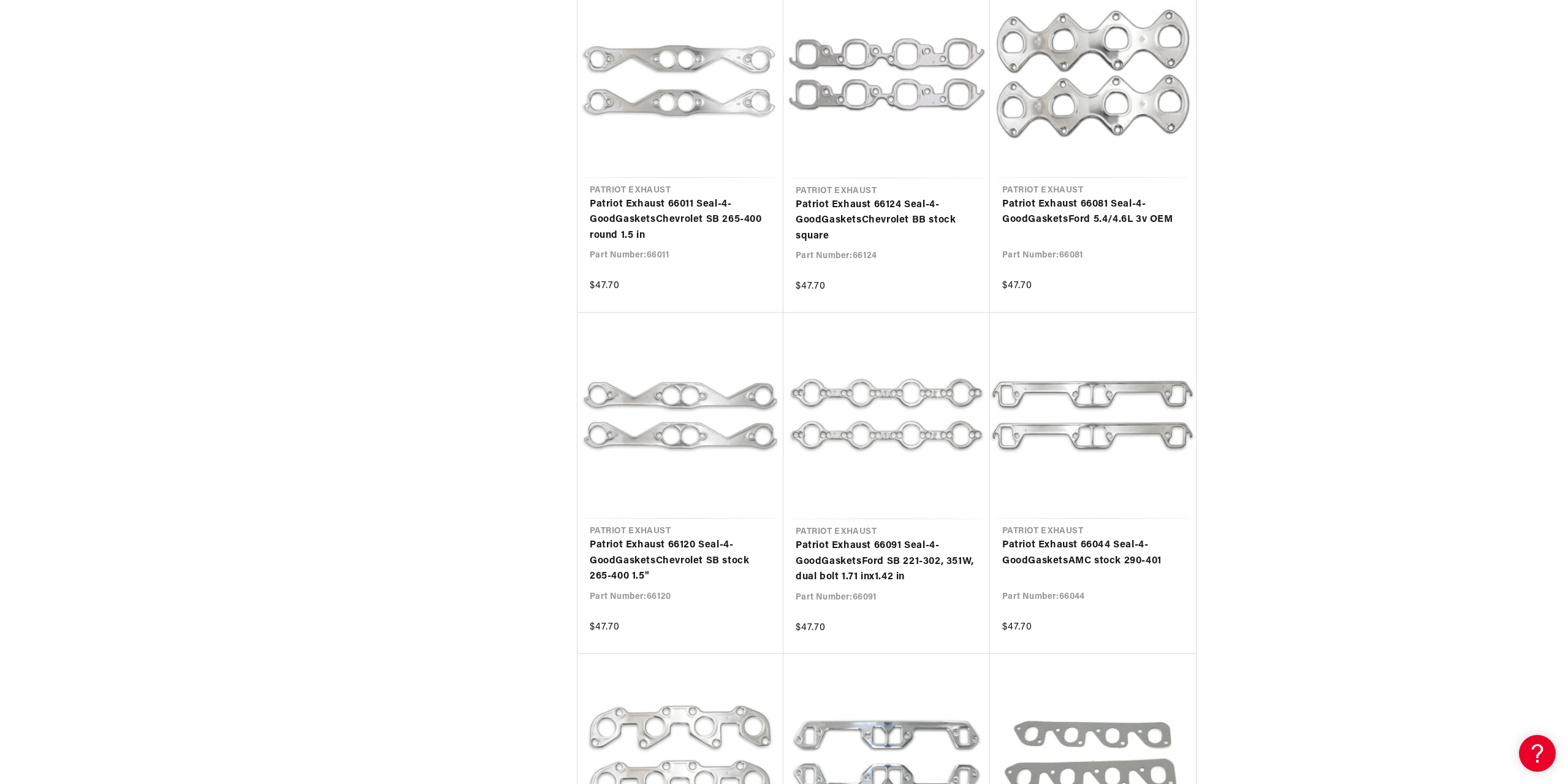
scroll to position [0, 765]
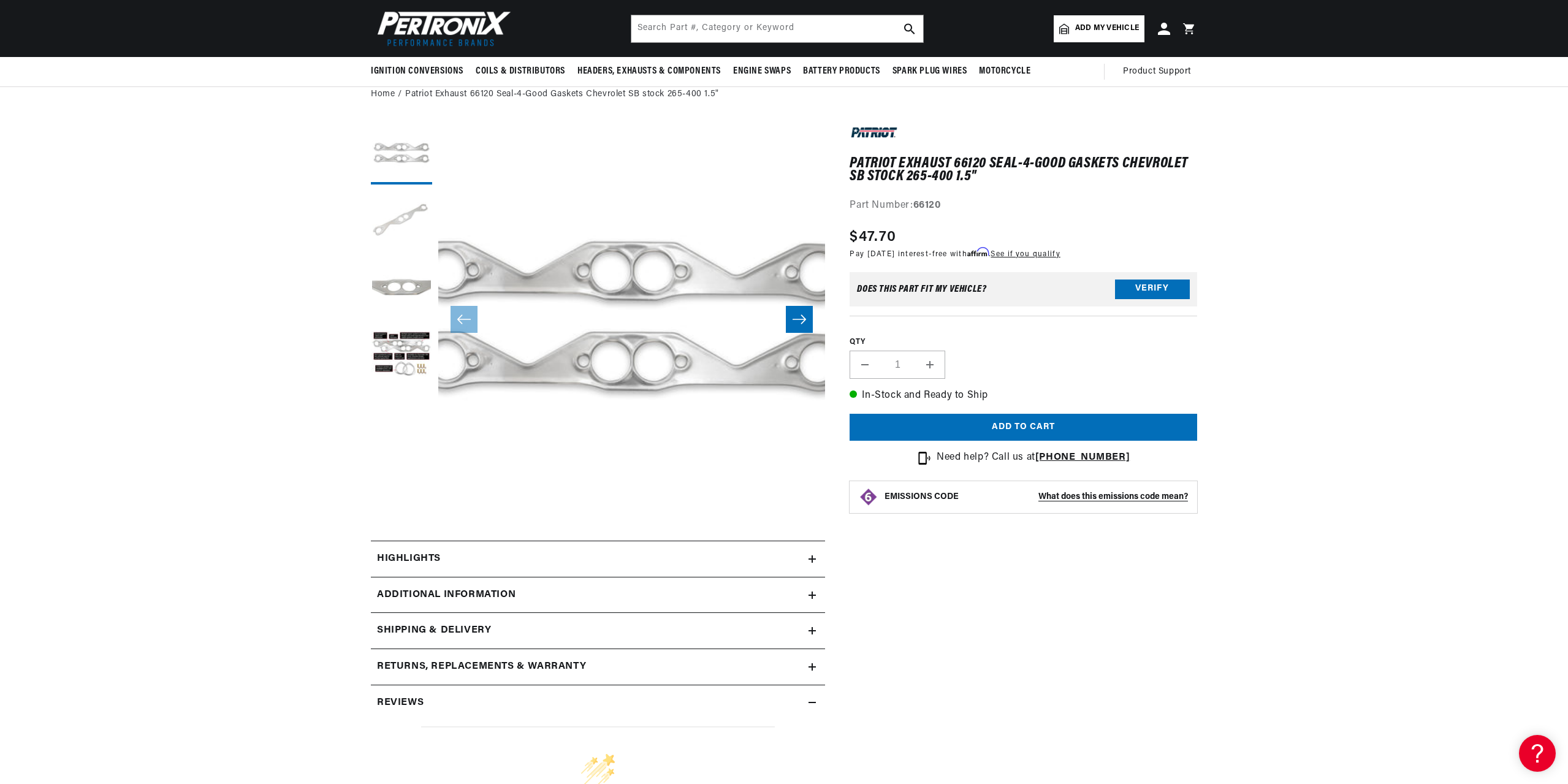
click at [400, 218] on button "Load image 2 in gallery view" at bounding box center [401, 221] width 61 height 61
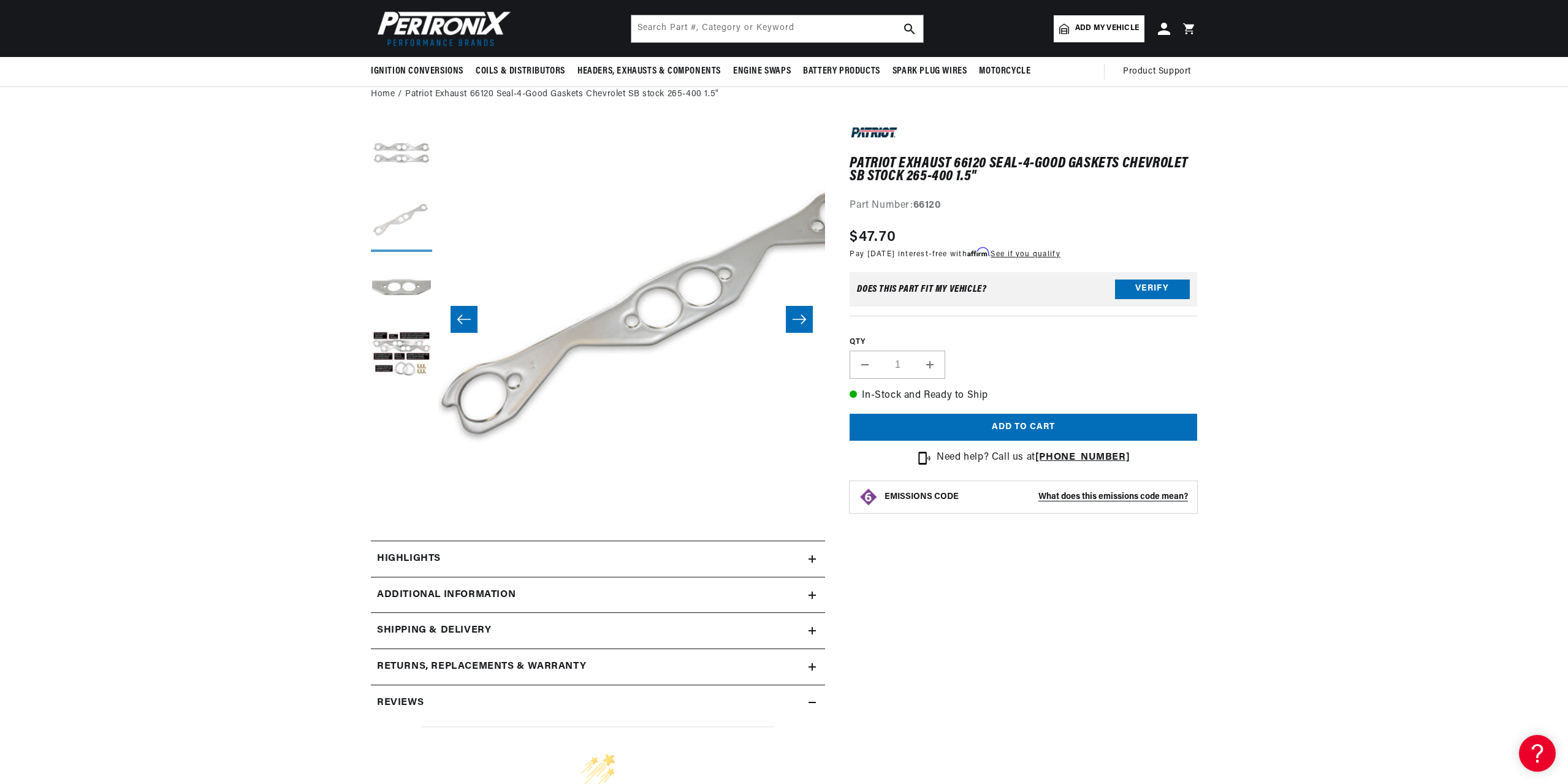
scroll to position [0, 387]
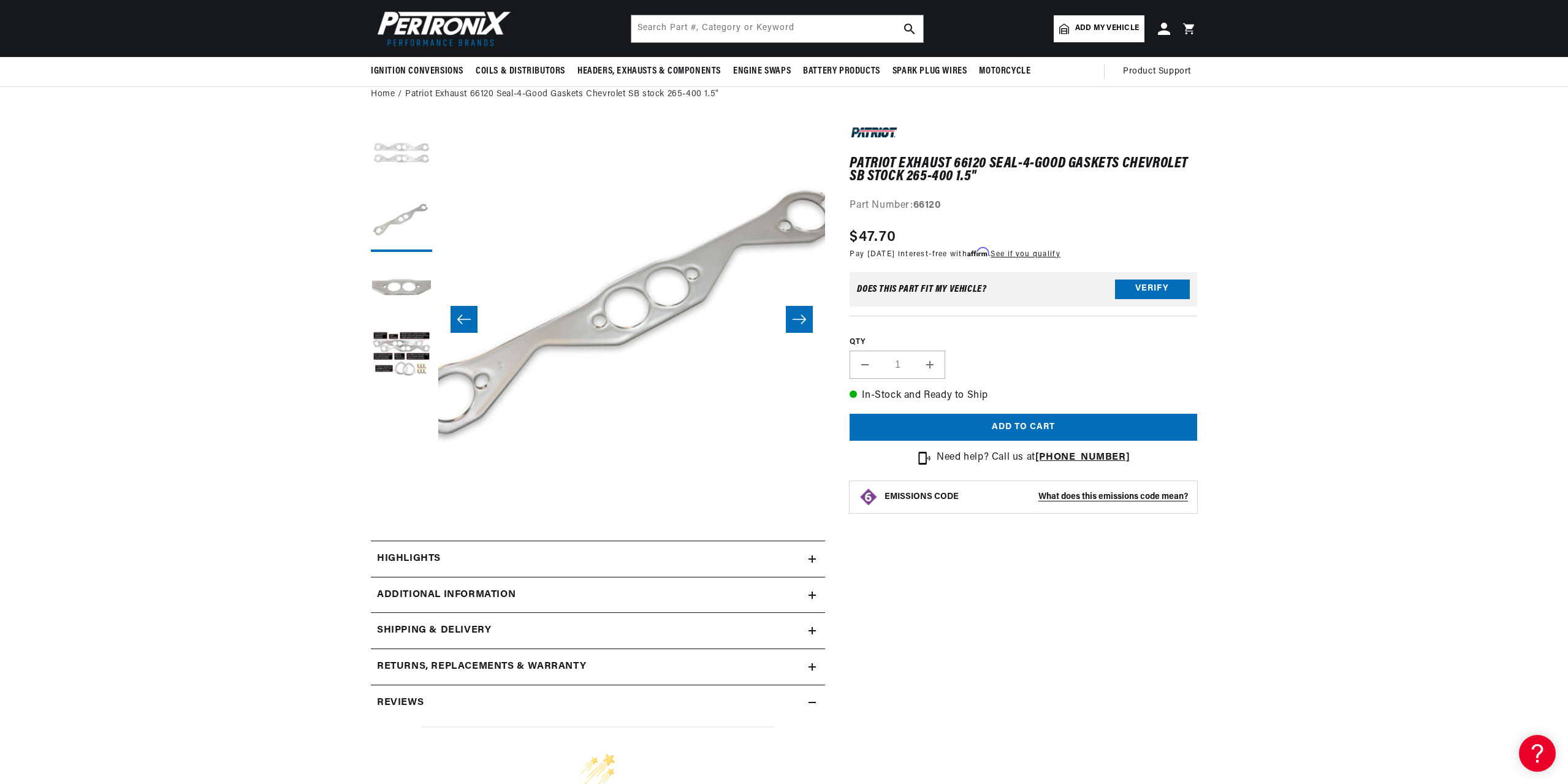
click at [411, 141] on button "Load image 1 in gallery view" at bounding box center [401, 154] width 61 height 61
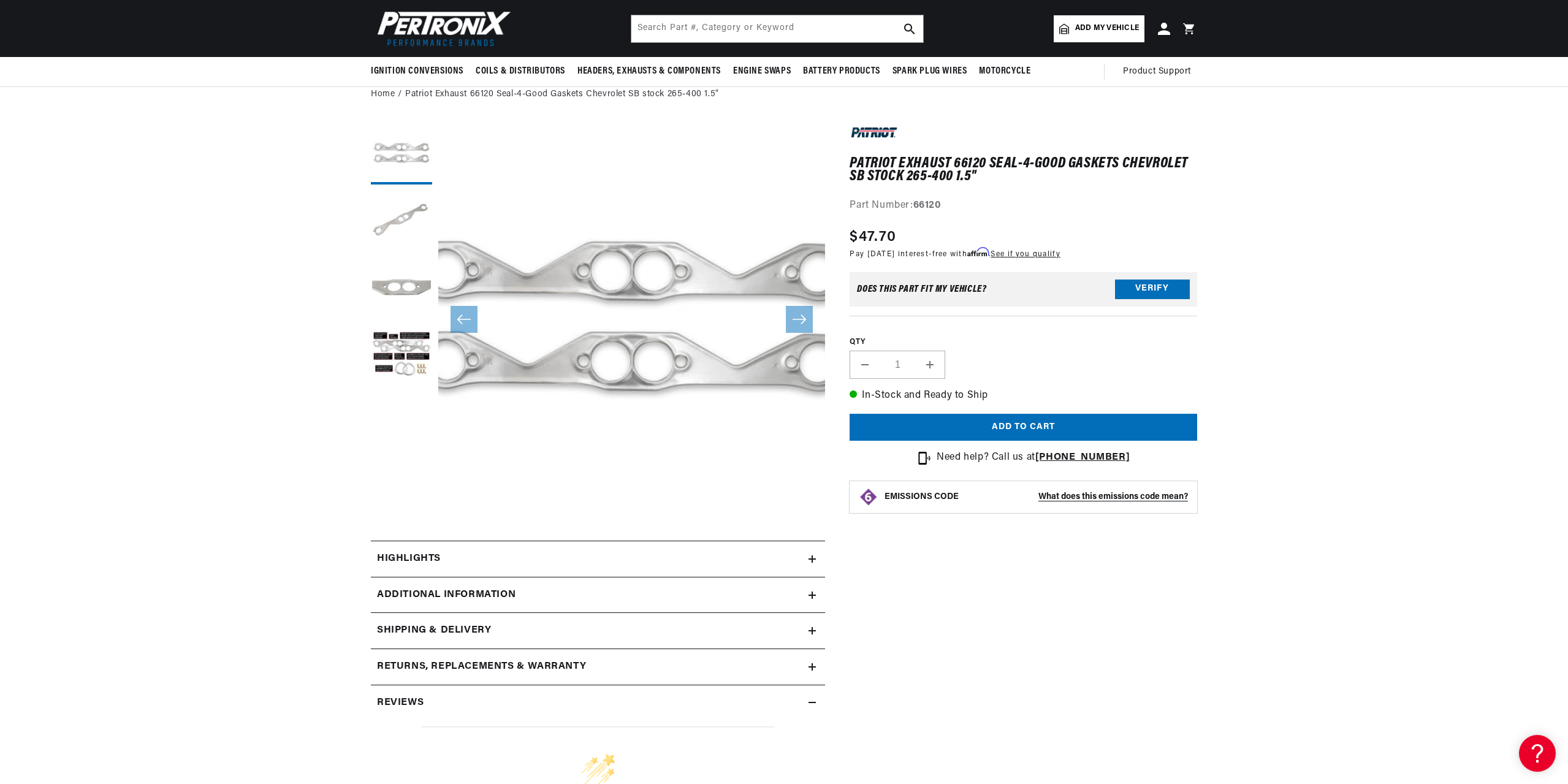
scroll to position [0, 765]
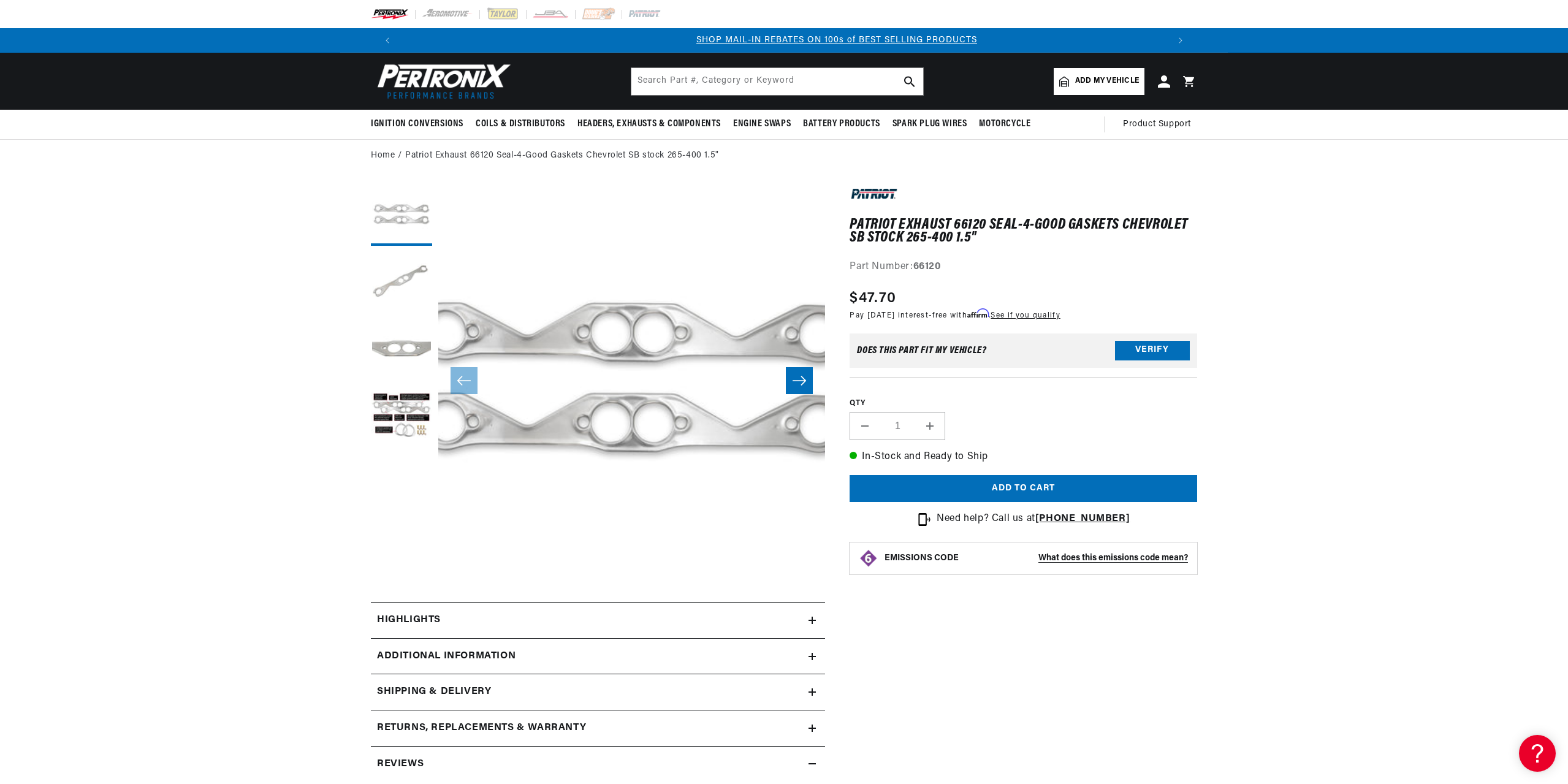
scroll to position [0, 765]
click at [400, 355] on button "Load image 3 in gallery view" at bounding box center [401, 350] width 61 height 61
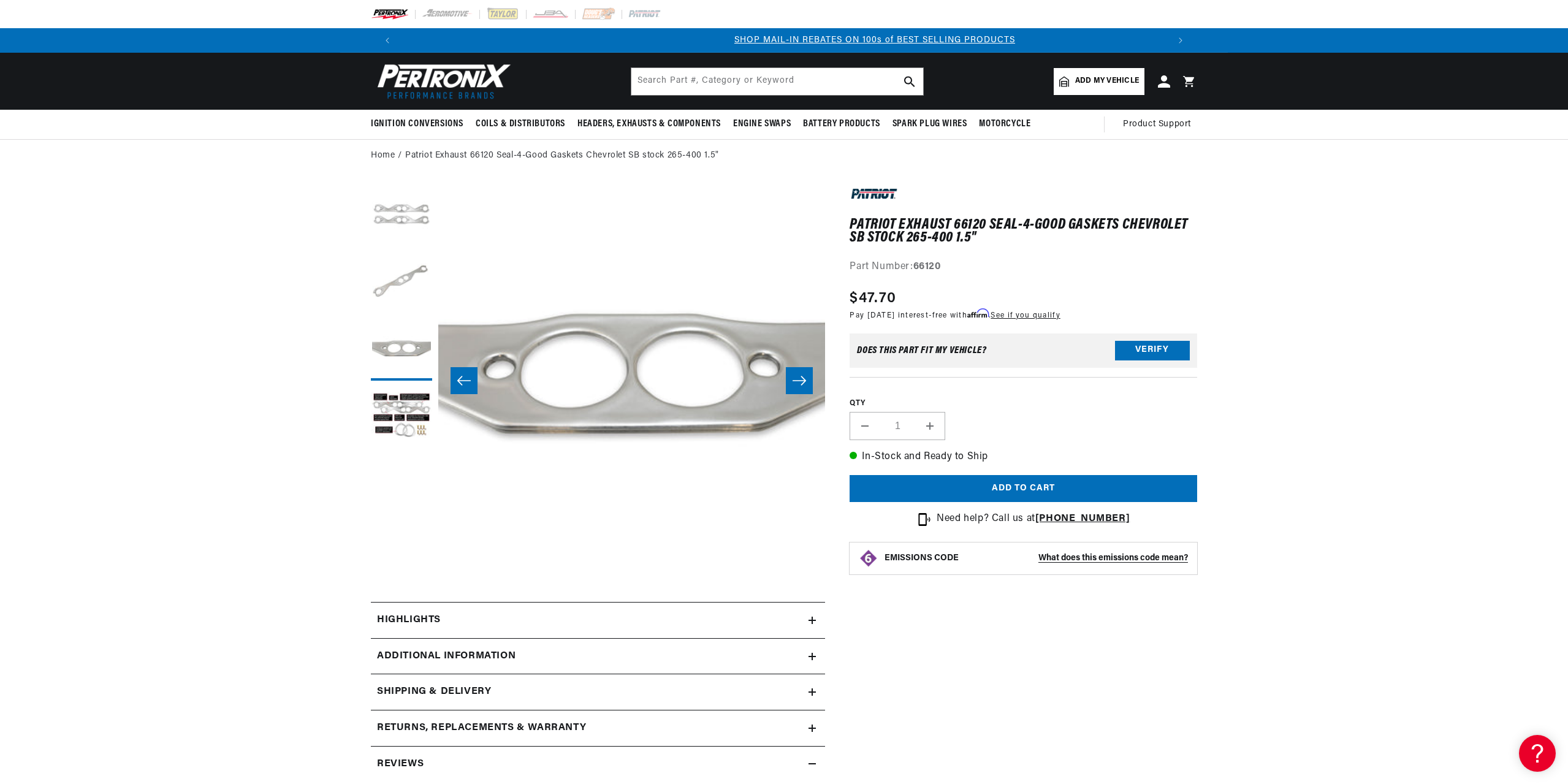
scroll to position [0, 765]
click at [421, 282] on button "Load image 2 in gallery view" at bounding box center [401, 282] width 61 height 61
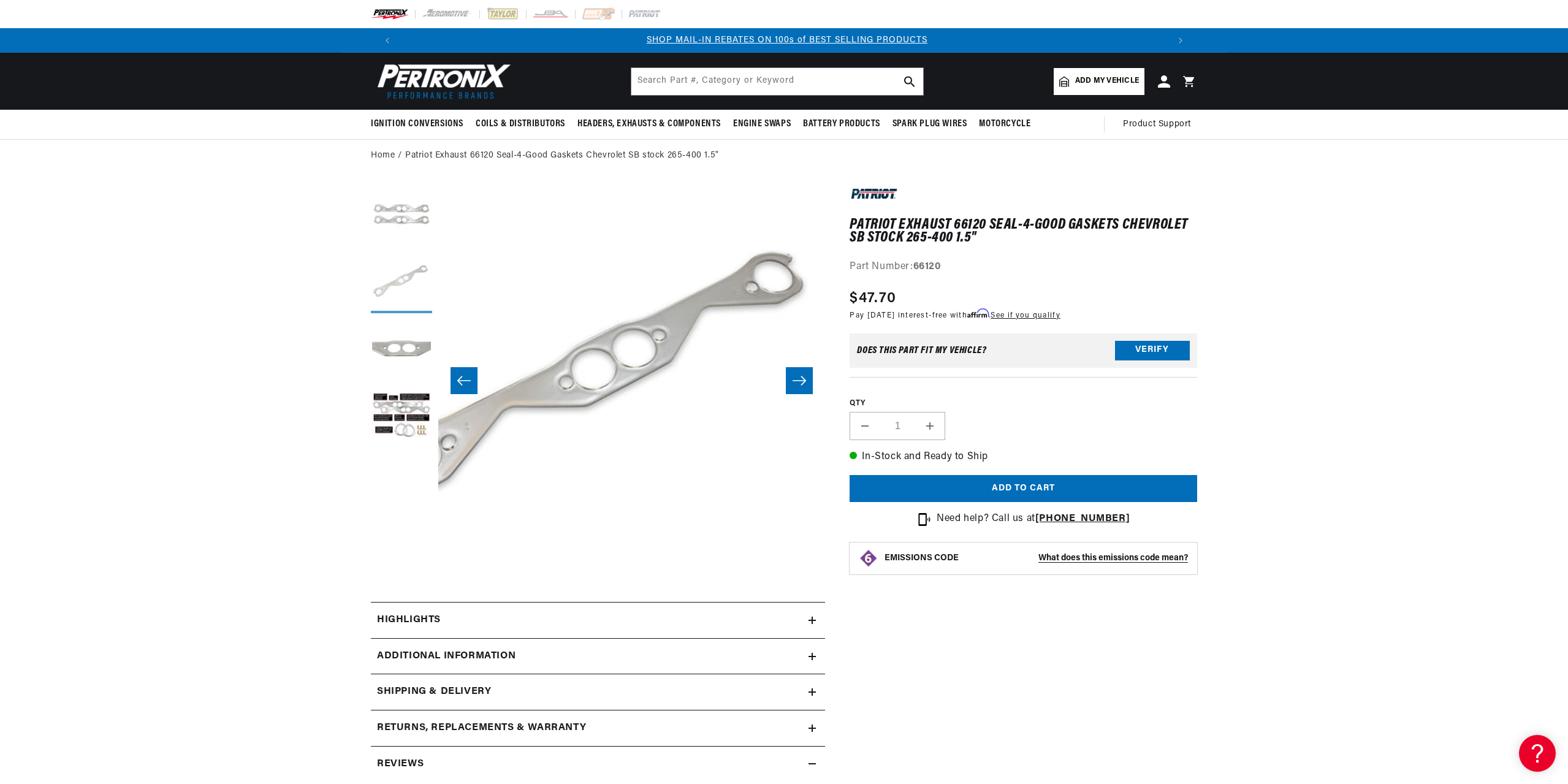
scroll to position [0, 387]
